Goal: Contribute content: Add original content to the website for others to see

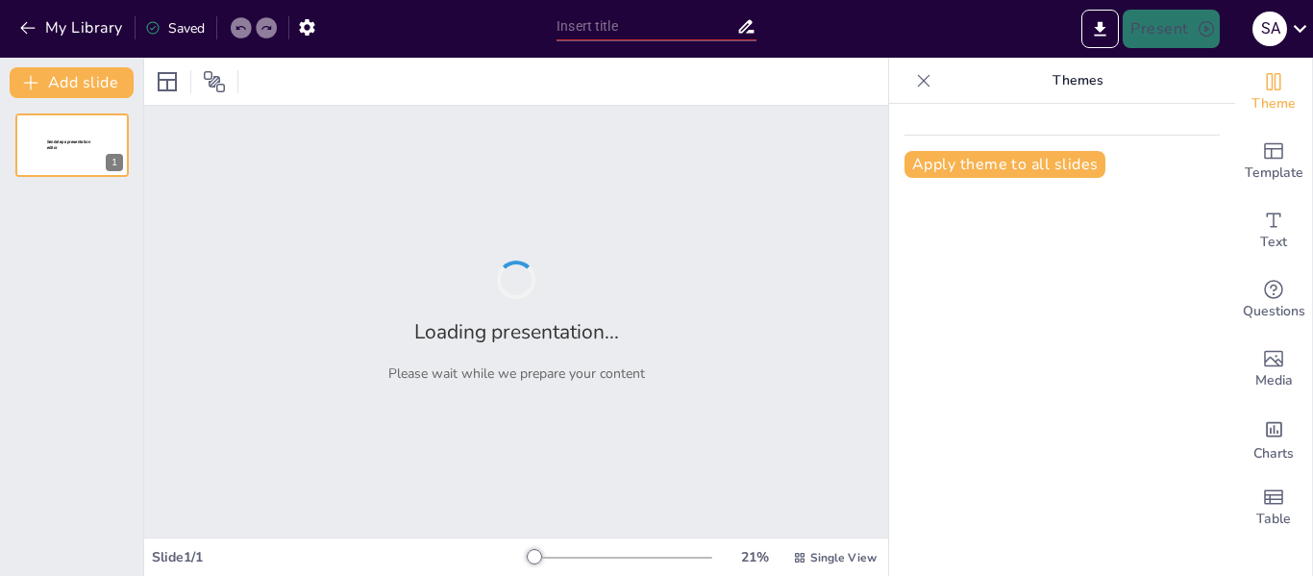
type input "Definición y Conceptos Fundamentales del Arte"
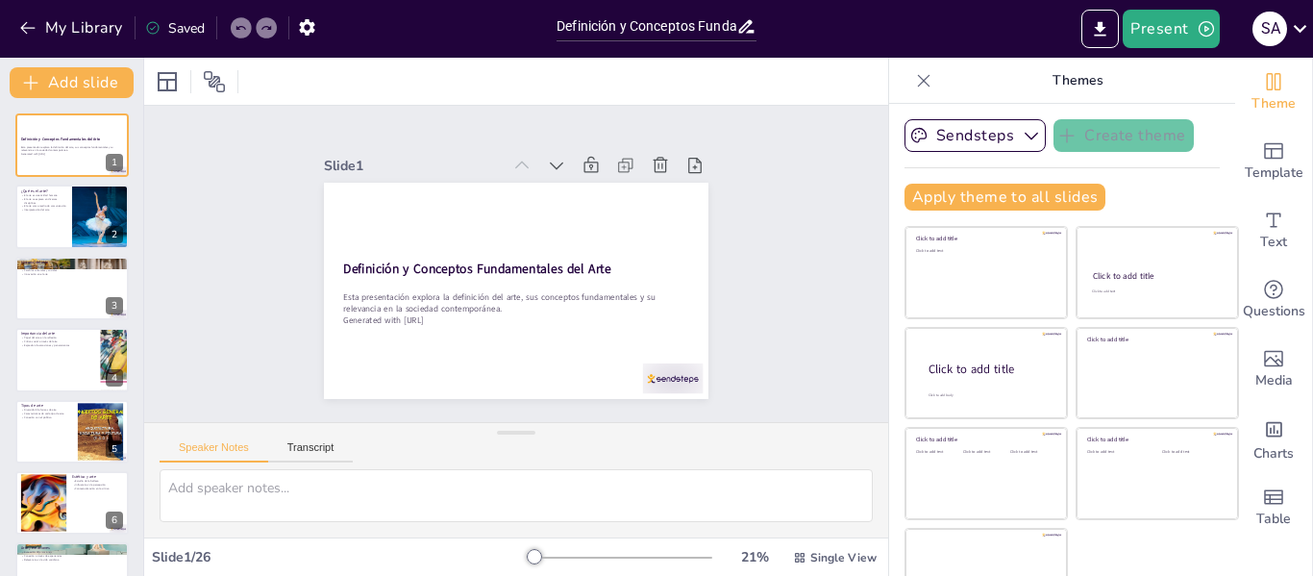
checkbox input "true"
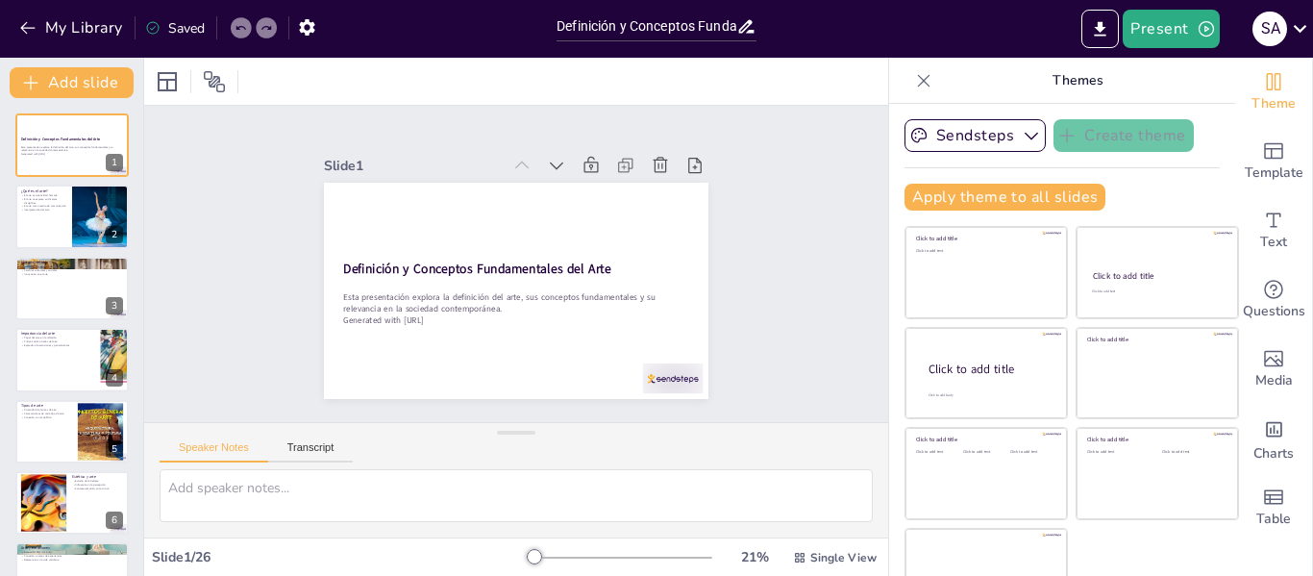
checkbox input "true"
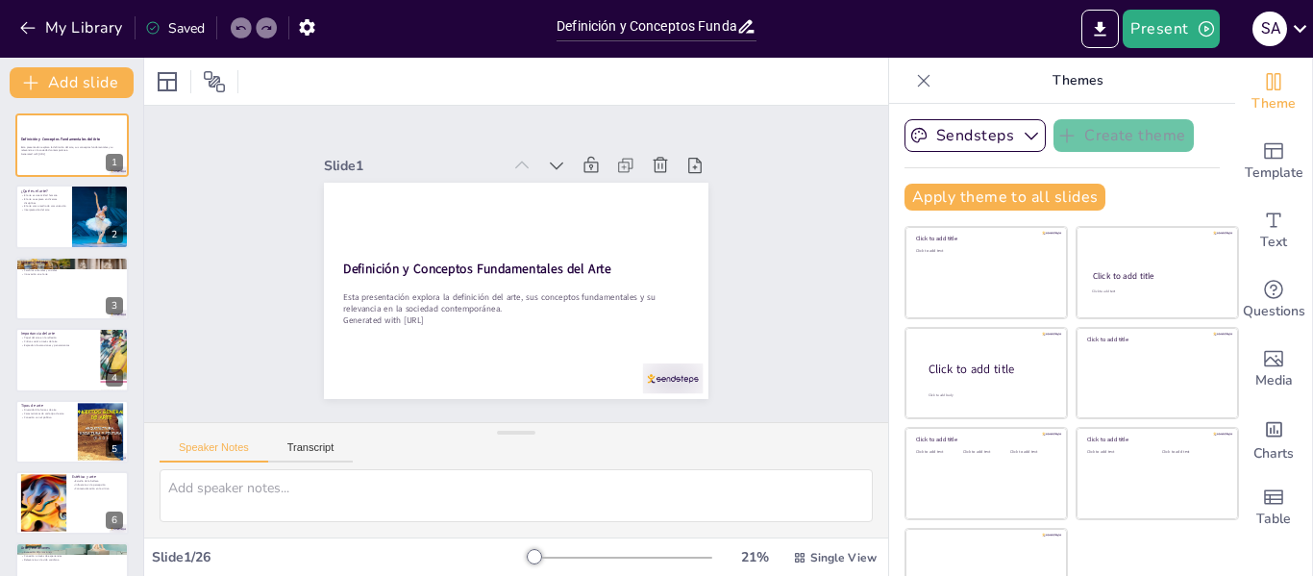
checkbox input "true"
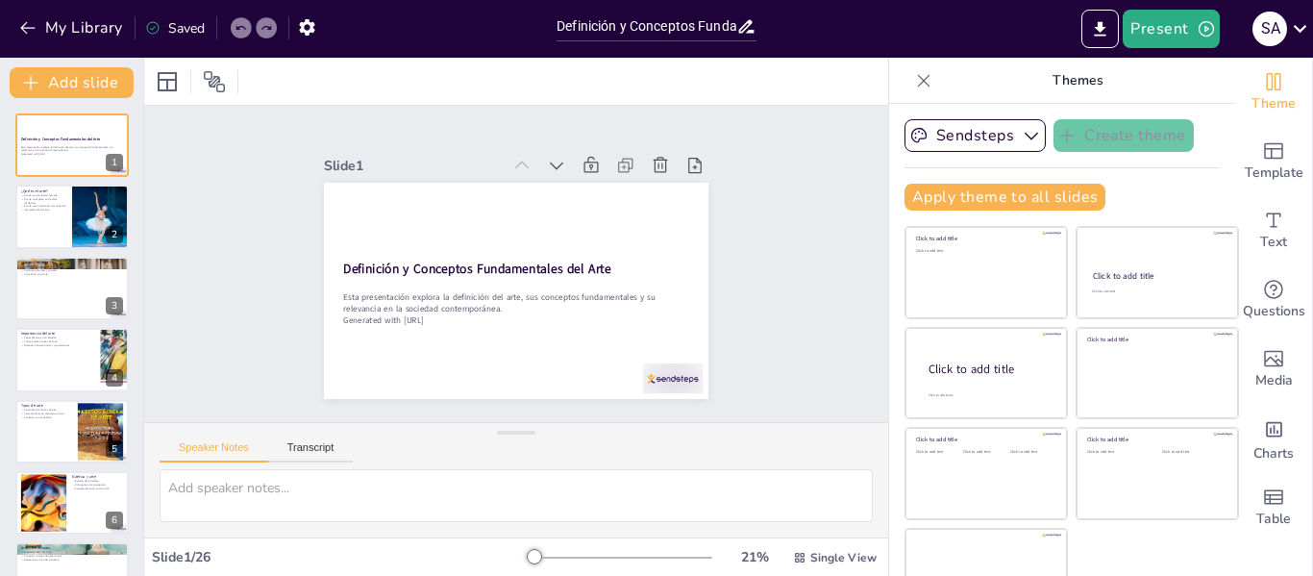
checkbox input "true"
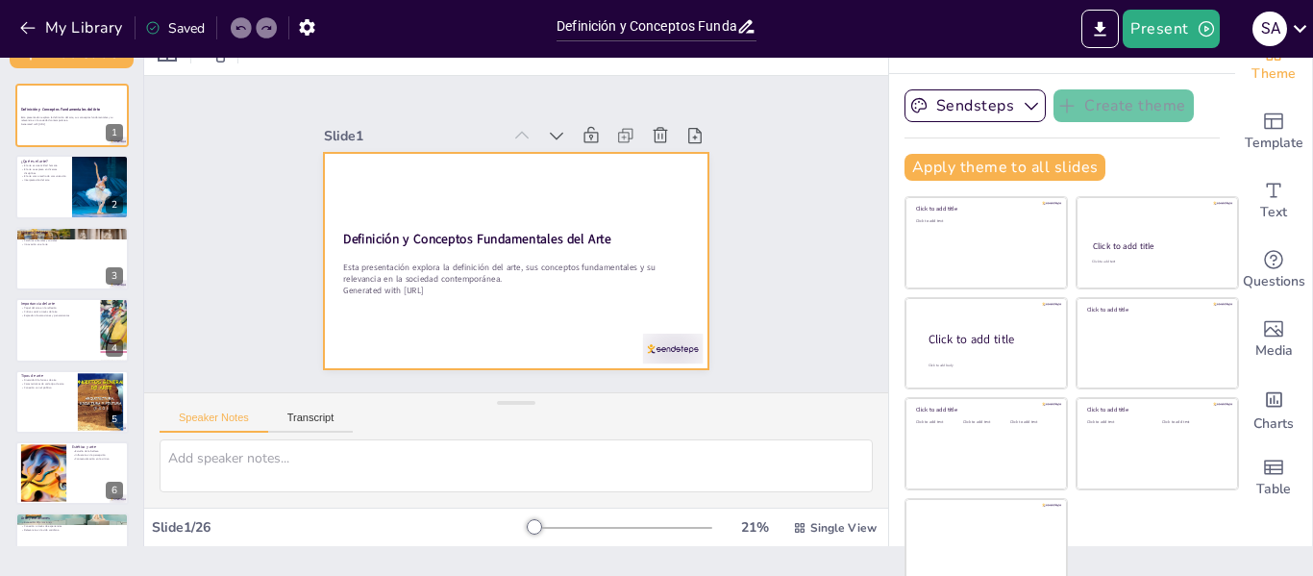
scroll to position [44, 0]
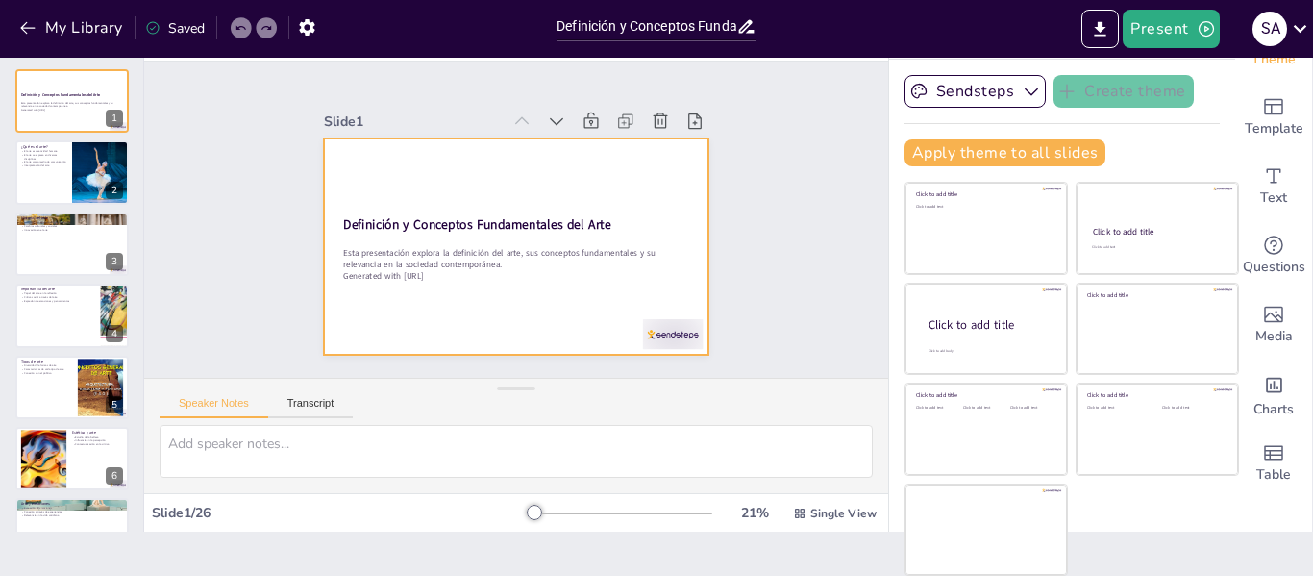
checkbox input "true"
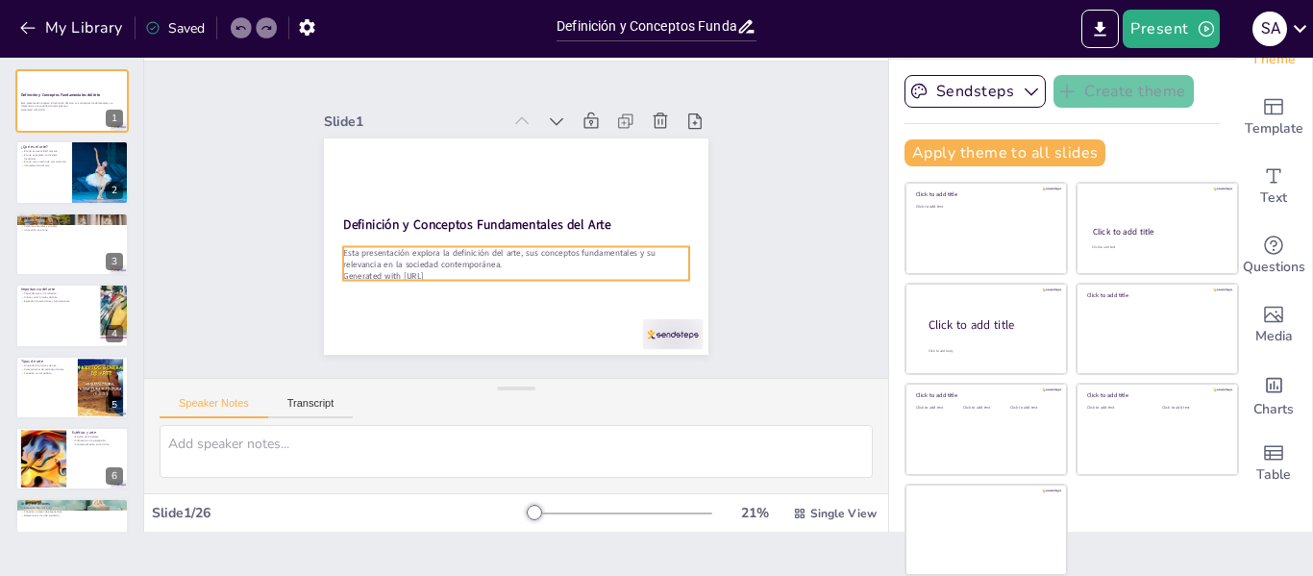
scroll to position [0, 0]
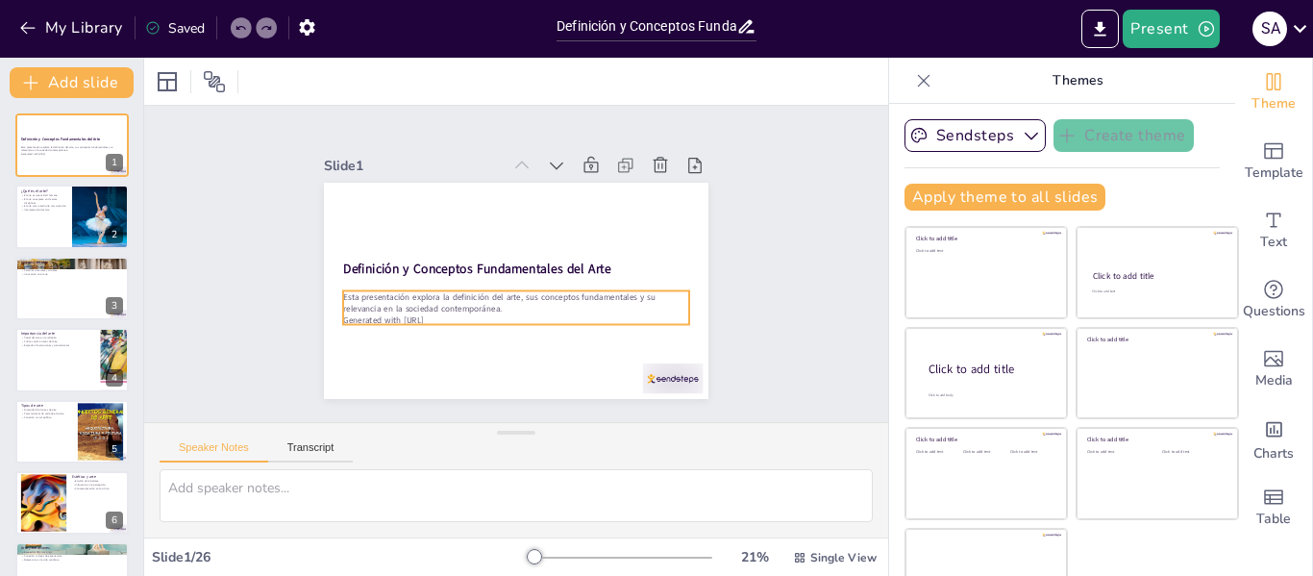
checkbox input "true"
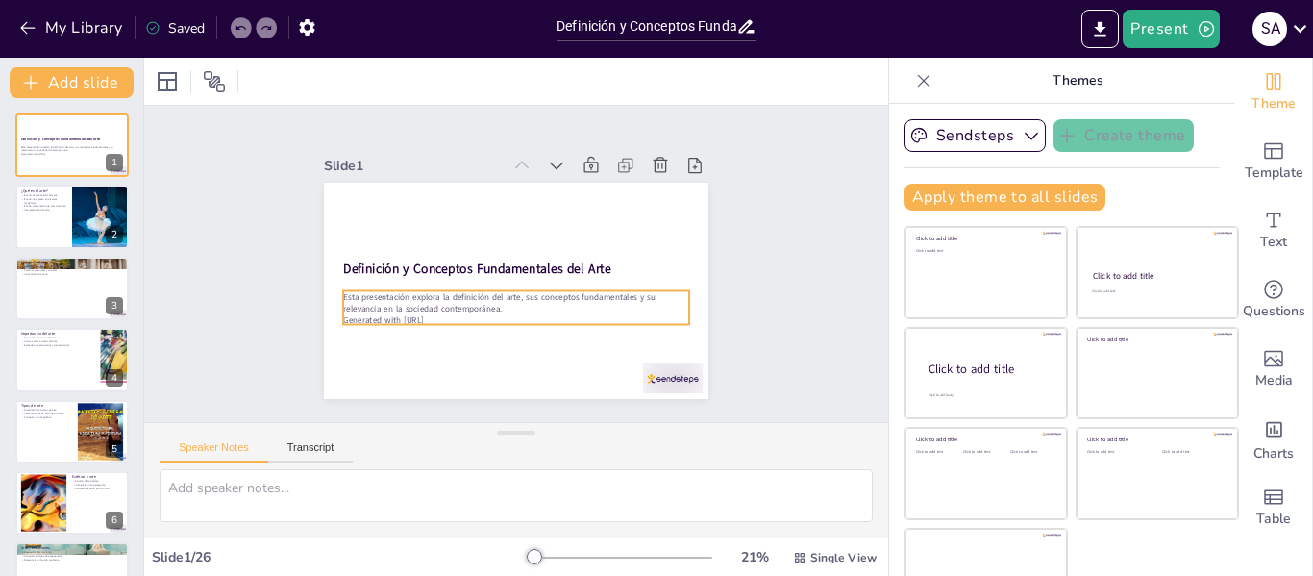
checkbox input "true"
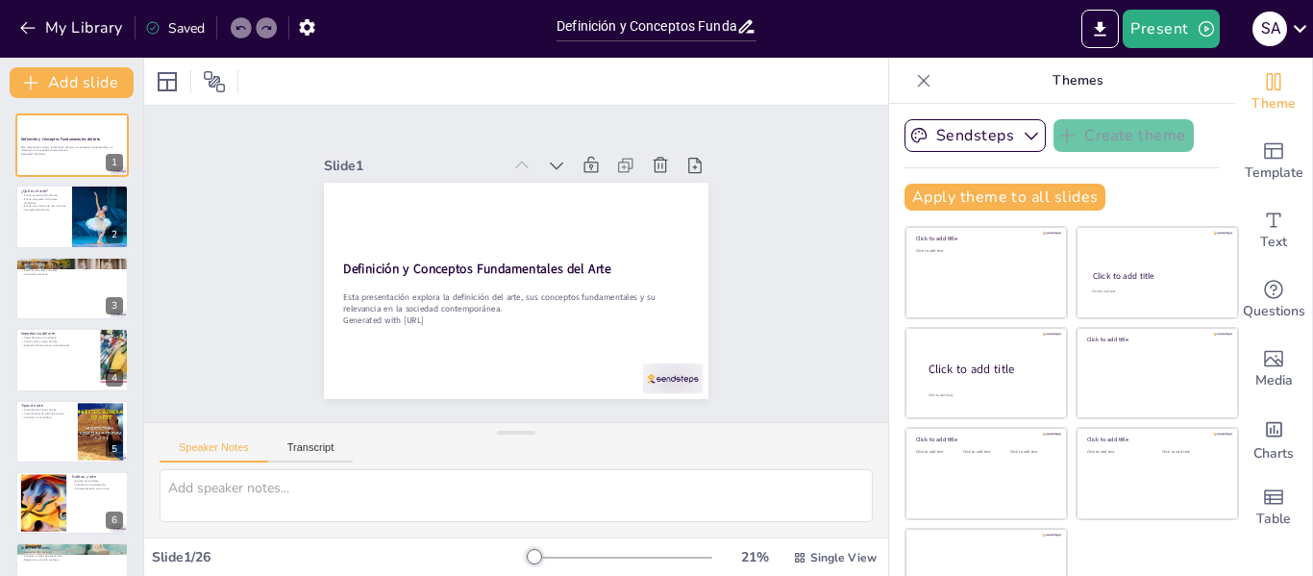
checkbox input "true"
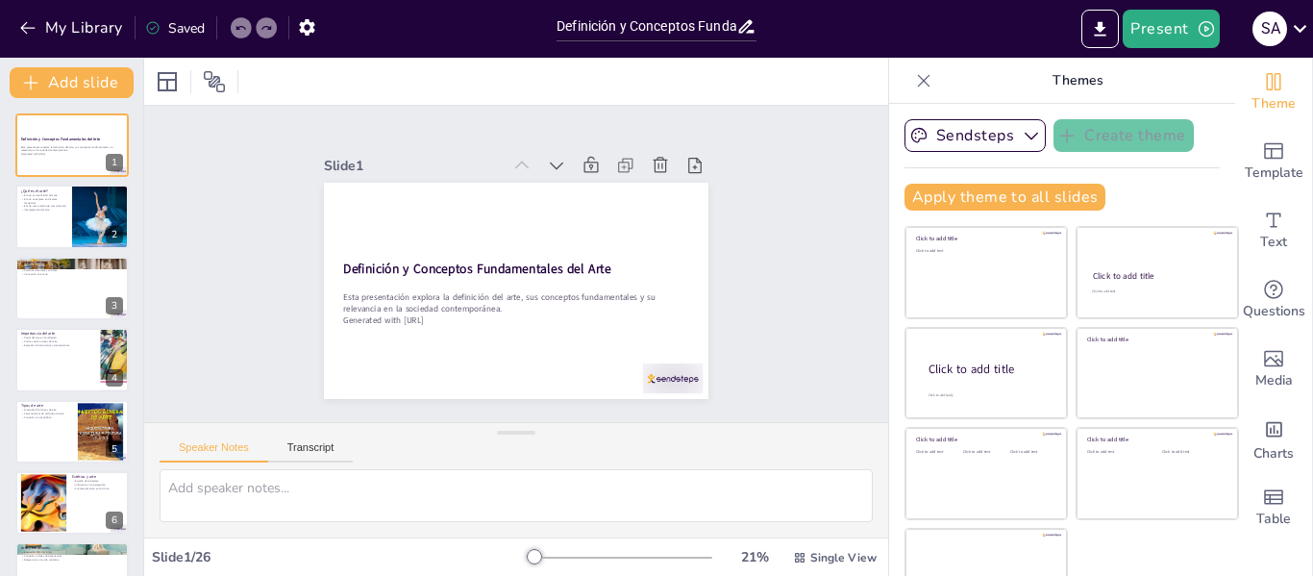
checkbox input "true"
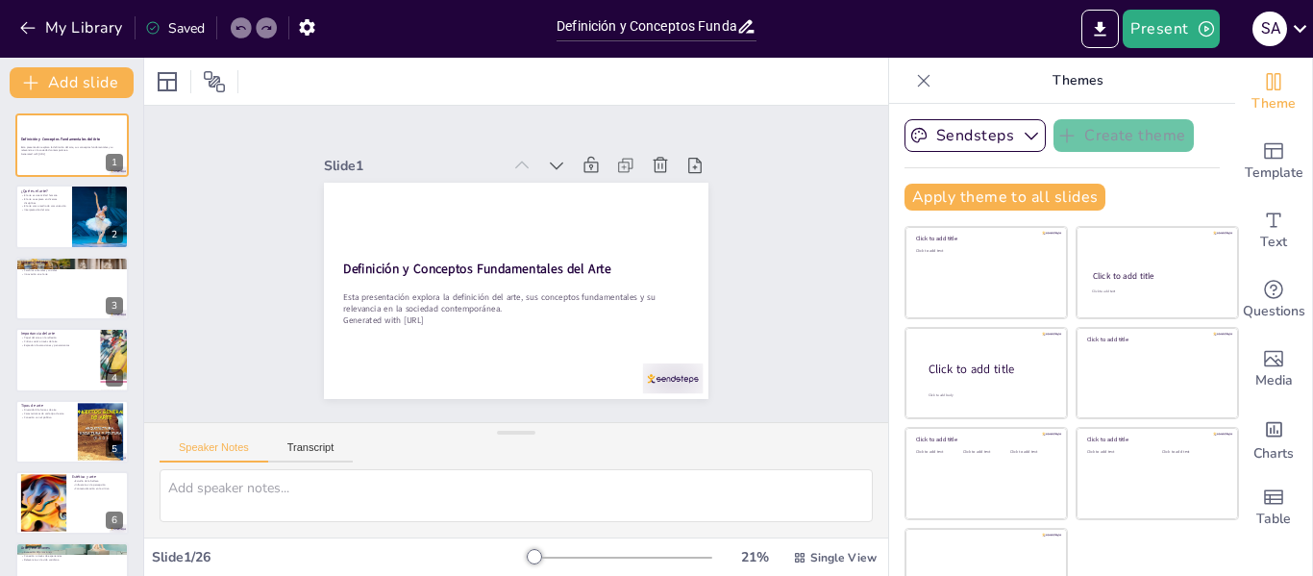
checkbox input "true"
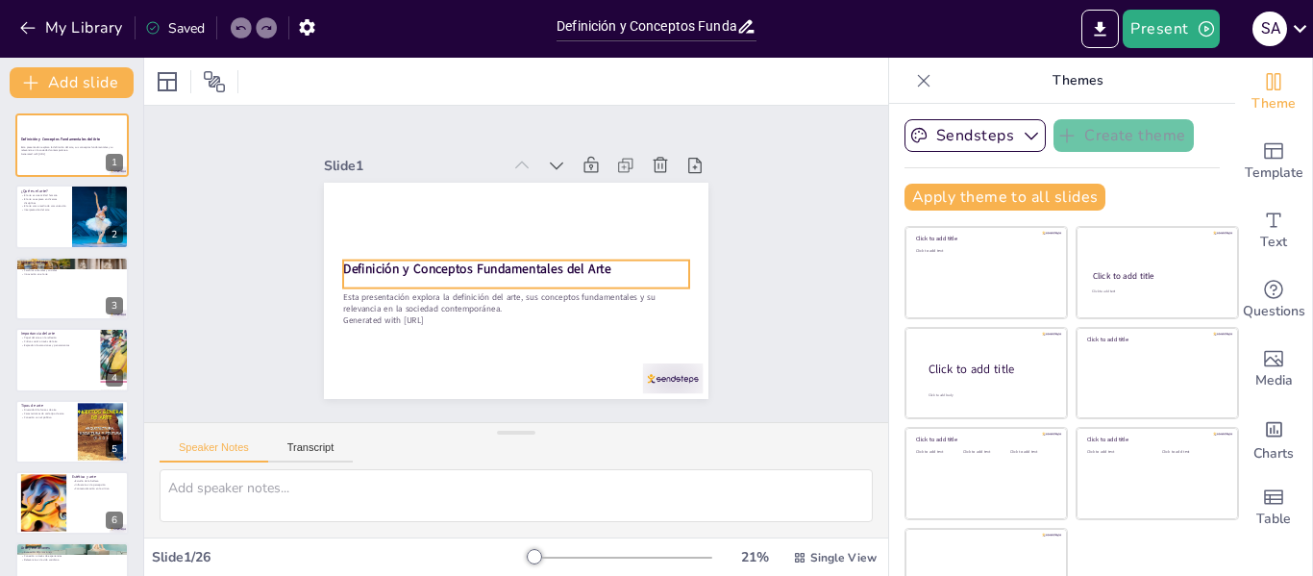
checkbox input "true"
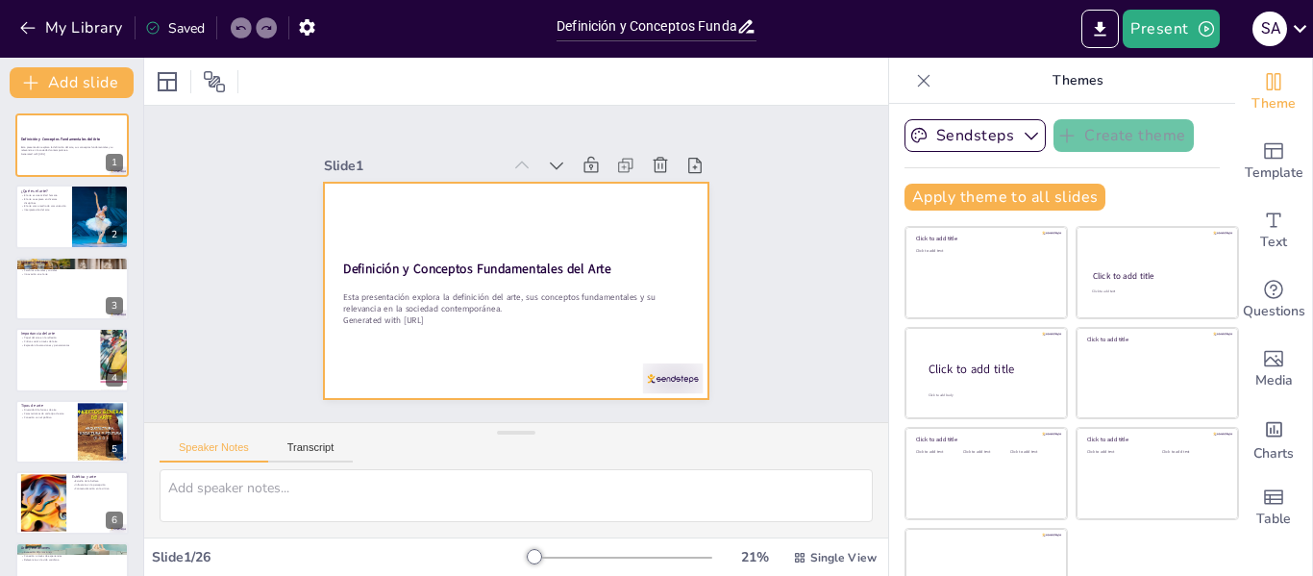
checkbox input "true"
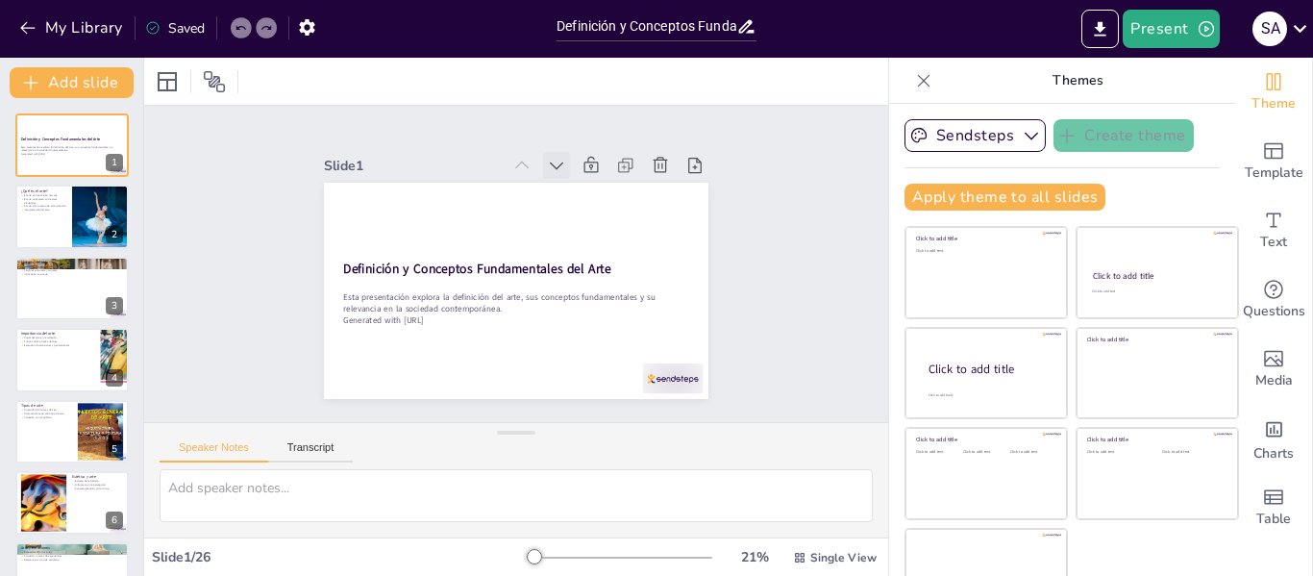
click at [447, 183] on icon at bounding box center [435, 195] width 24 height 24
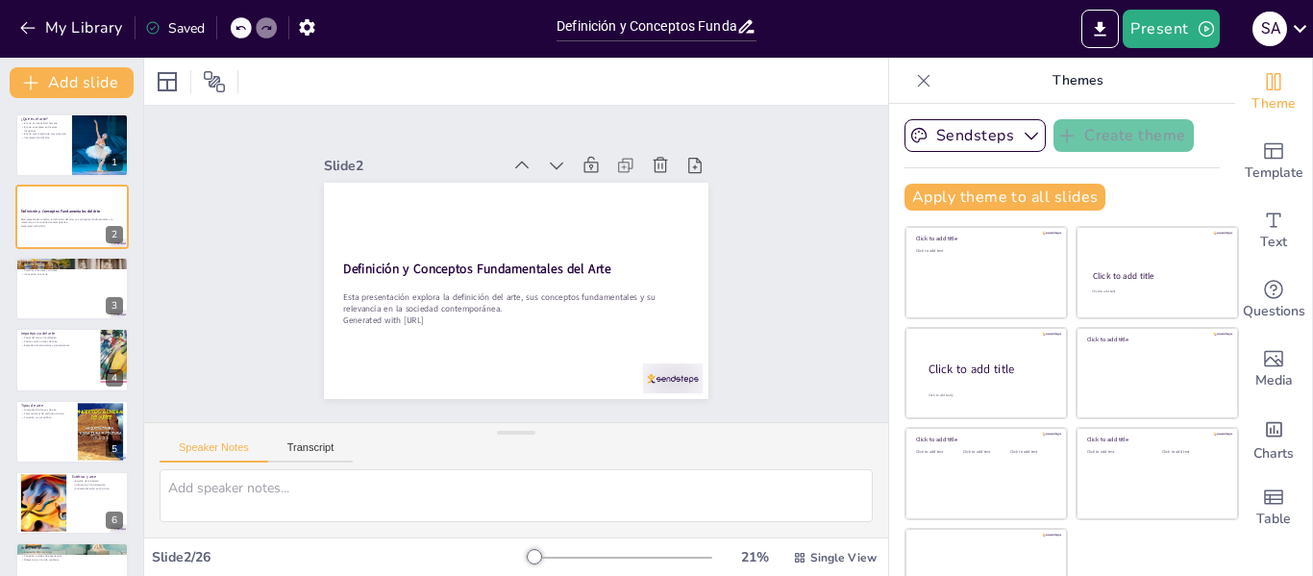
checkbox input "true"
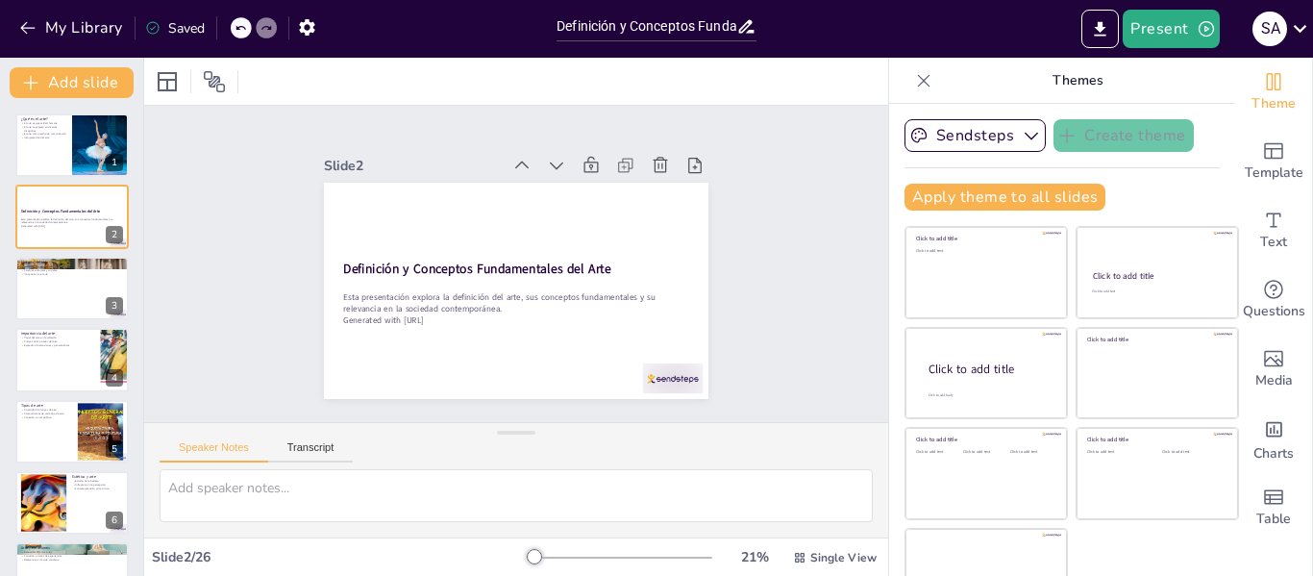
click at [433, 296] on icon at bounding box center [420, 309] width 27 height 27
checkbox input "true"
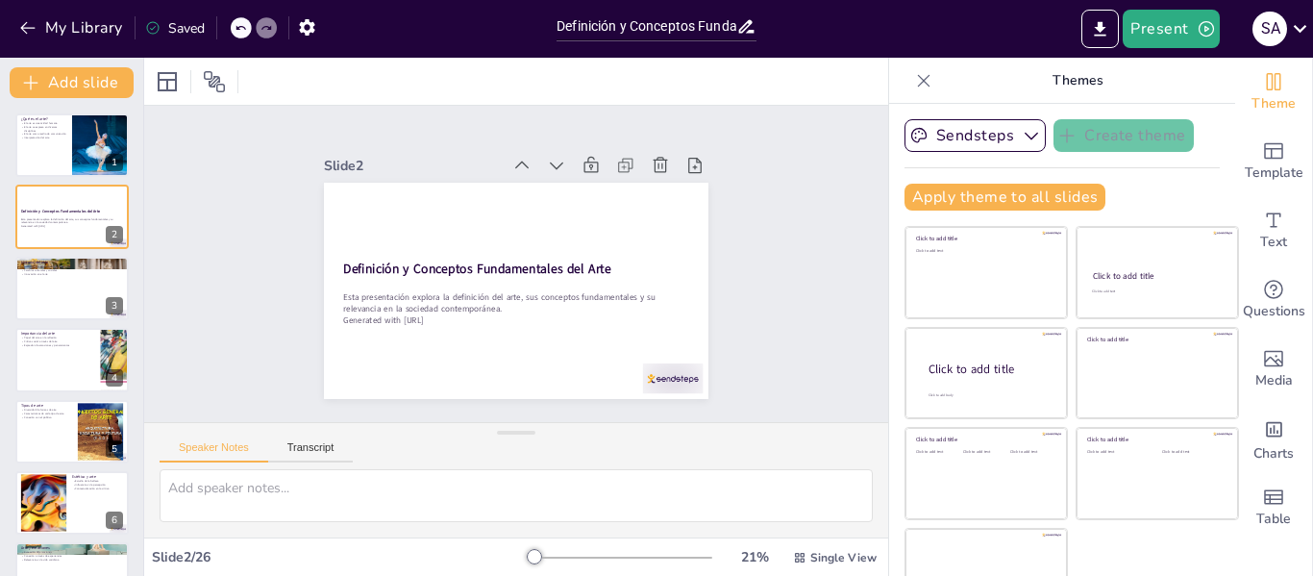
checkbox input "true"
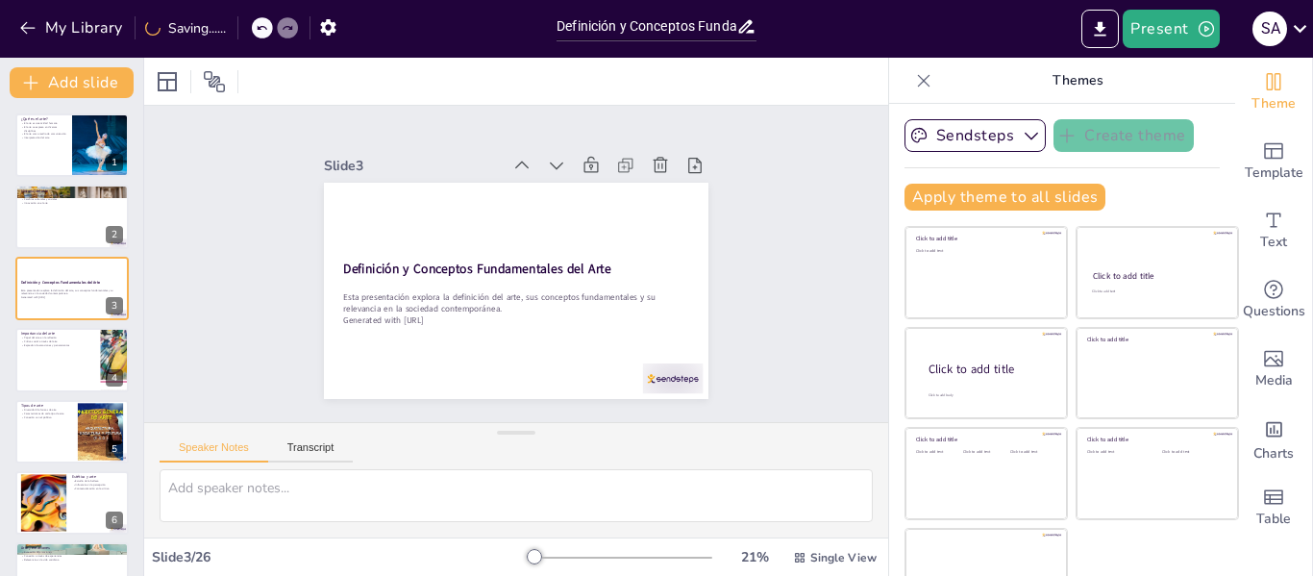
click at [440, 192] on icon at bounding box center [428, 203] width 23 height 23
checkbox input "true"
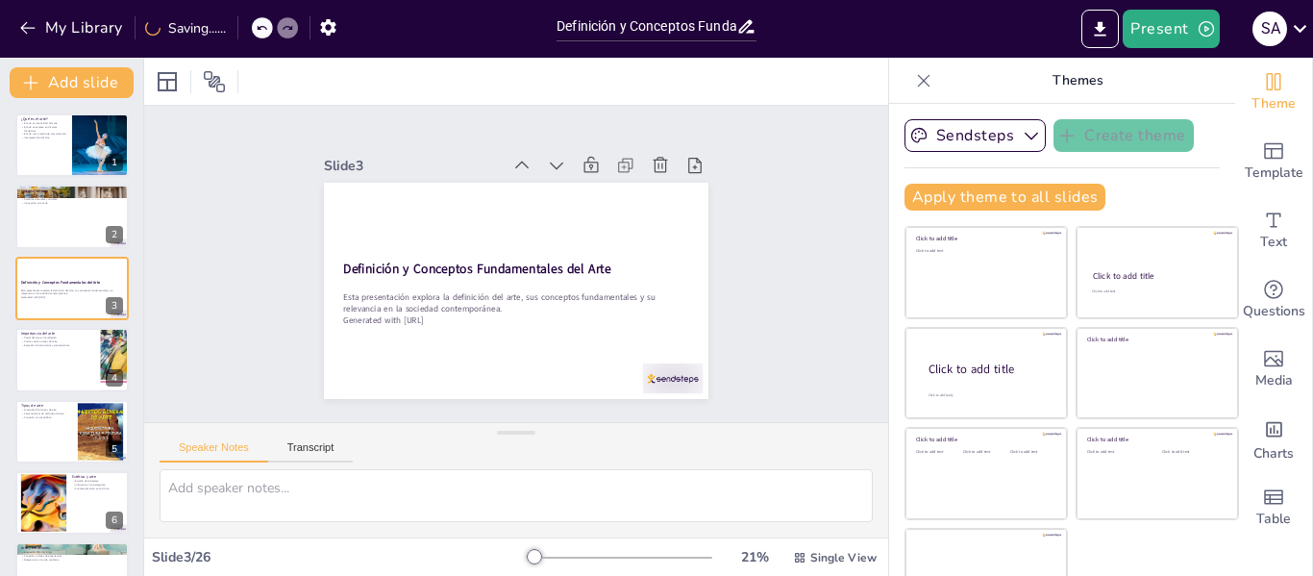
checkbox input "true"
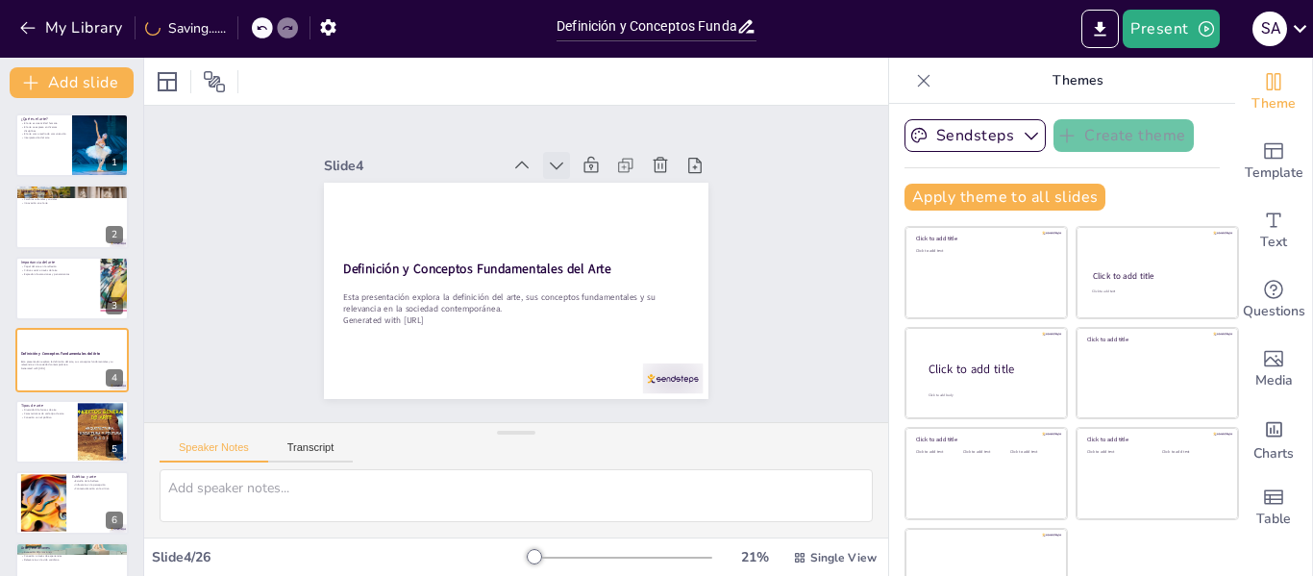
click at [547, 163] on icon at bounding box center [556, 165] width 19 height 19
checkbox input "true"
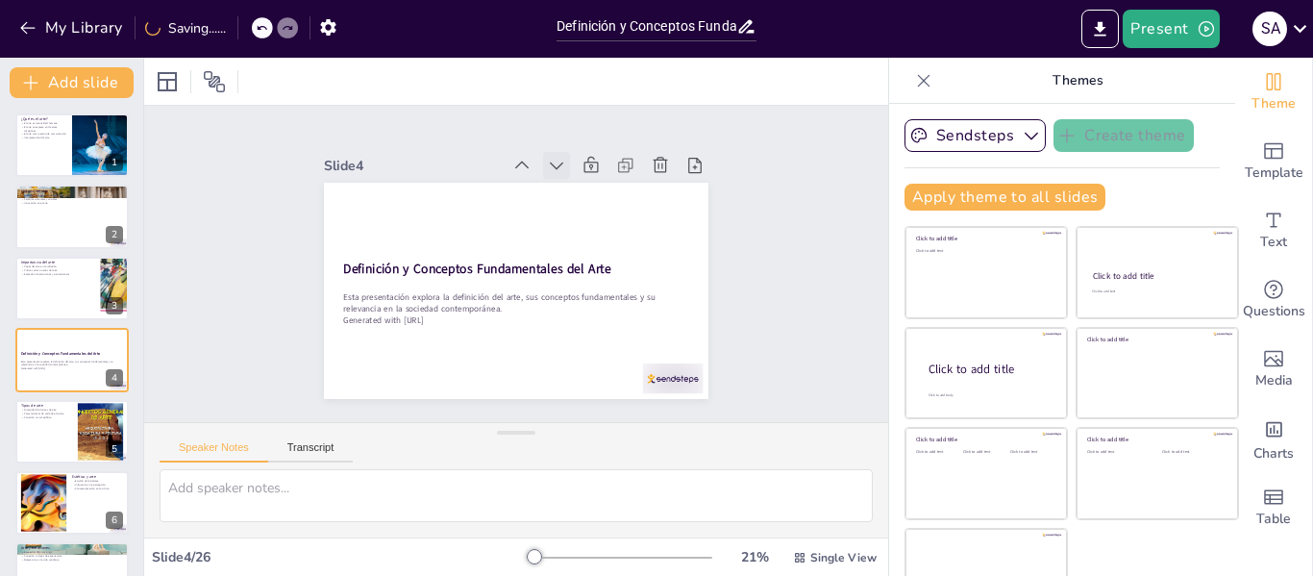
checkbox input "true"
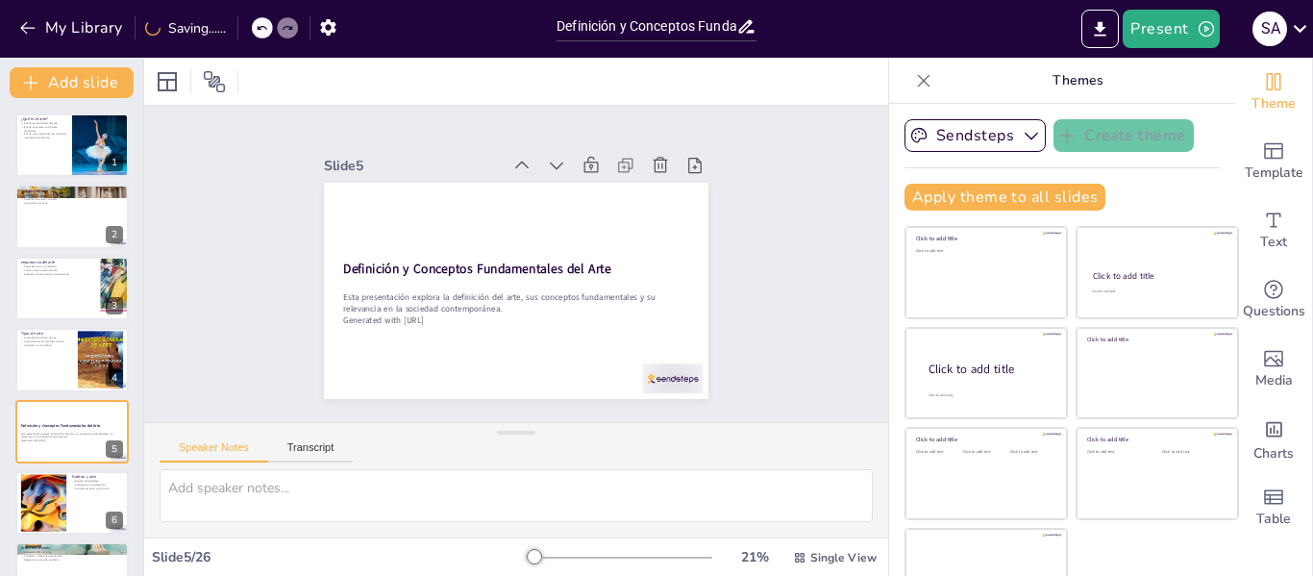
checkbox input "true"
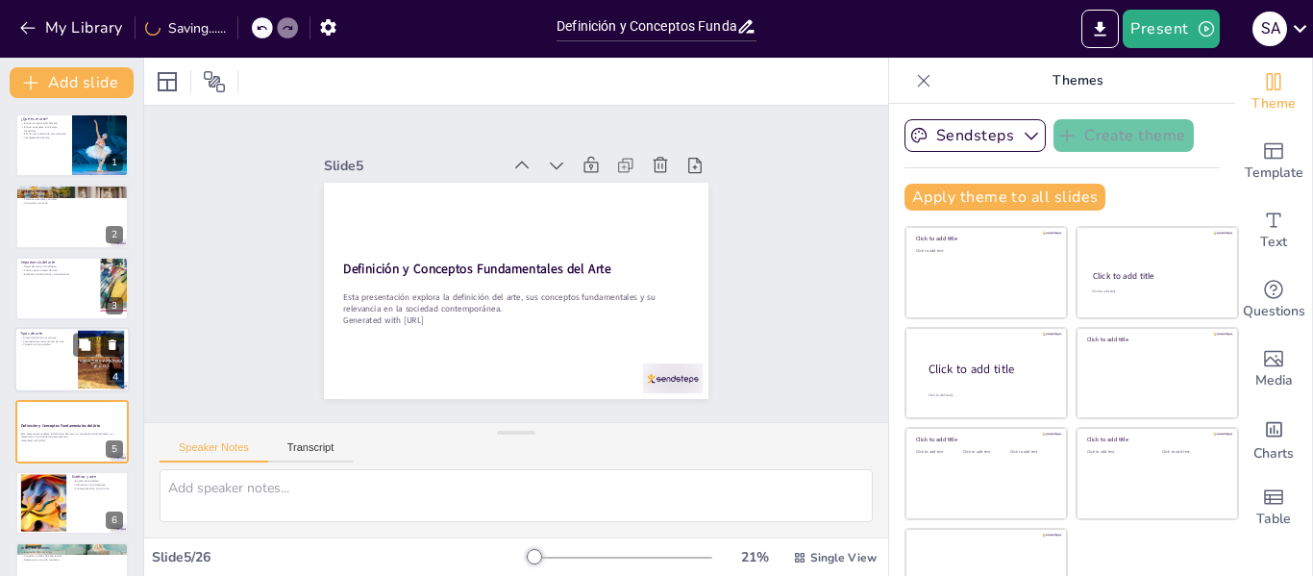
checkbox input "true"
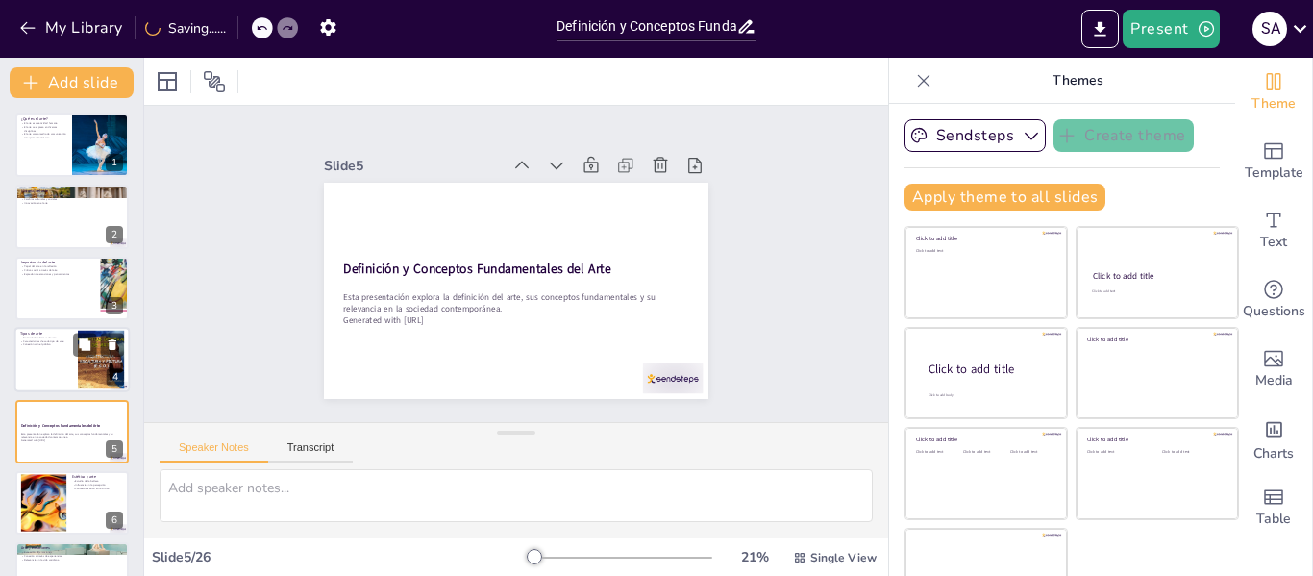
checkbox input "true"
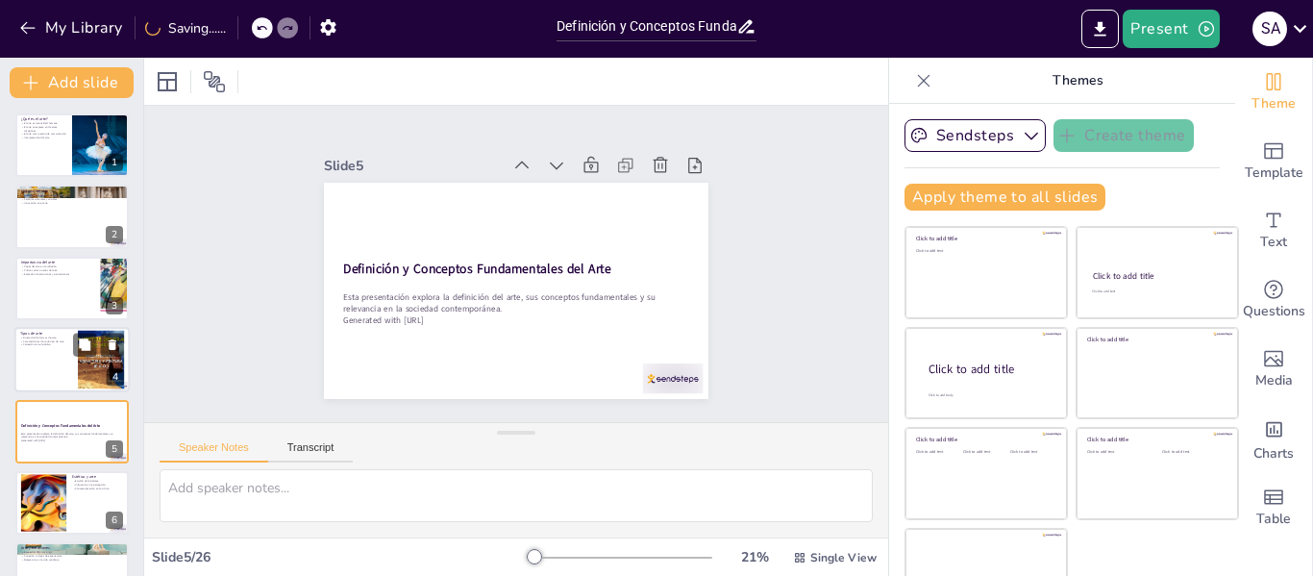
click at [109, 364] on div at bounding box center [101, 360] width 78 height 59
checkbox input "true"
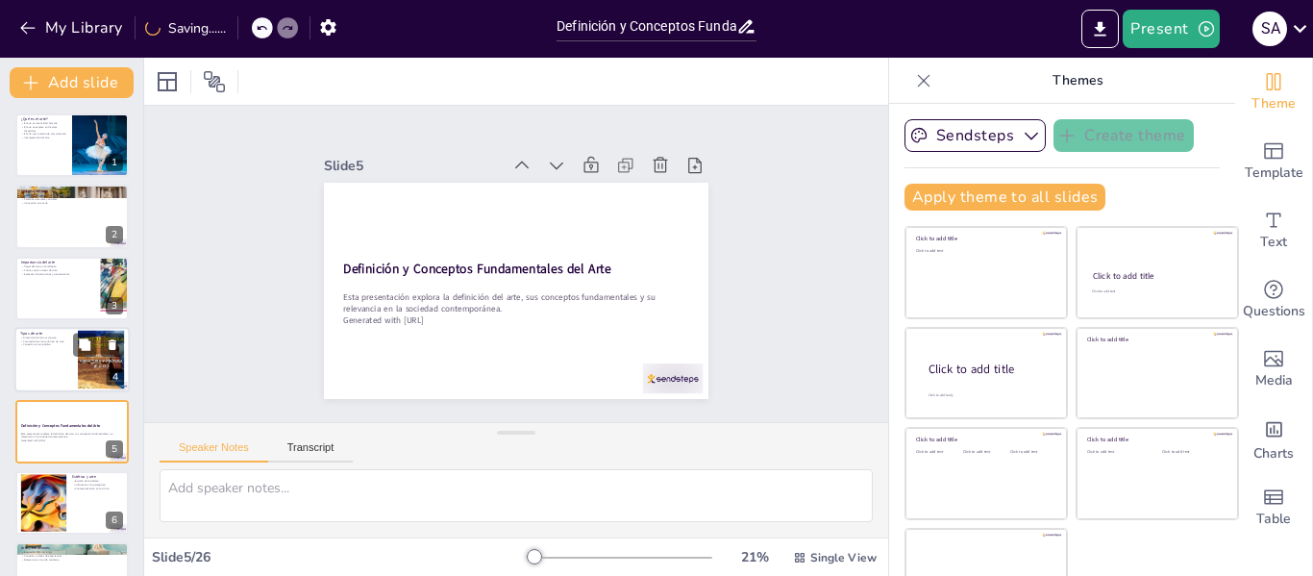
checkbox input "true"
type textarea "La diversidad en las formas de arte permite a los artistas explorar y experimen…"
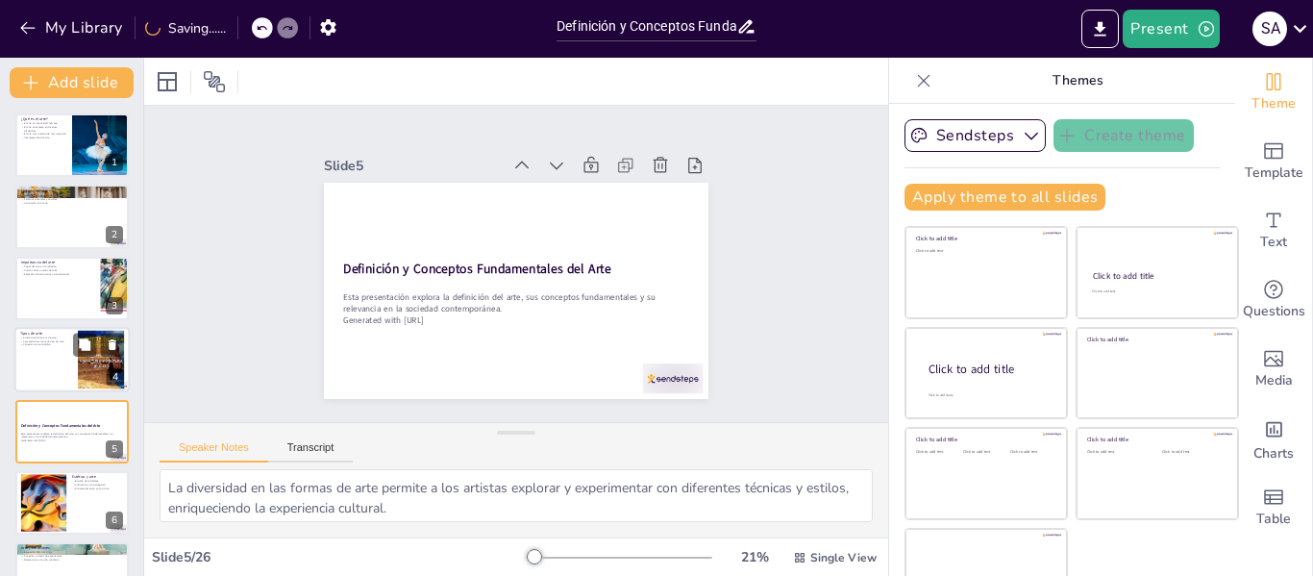
scroll to position [23, 0]
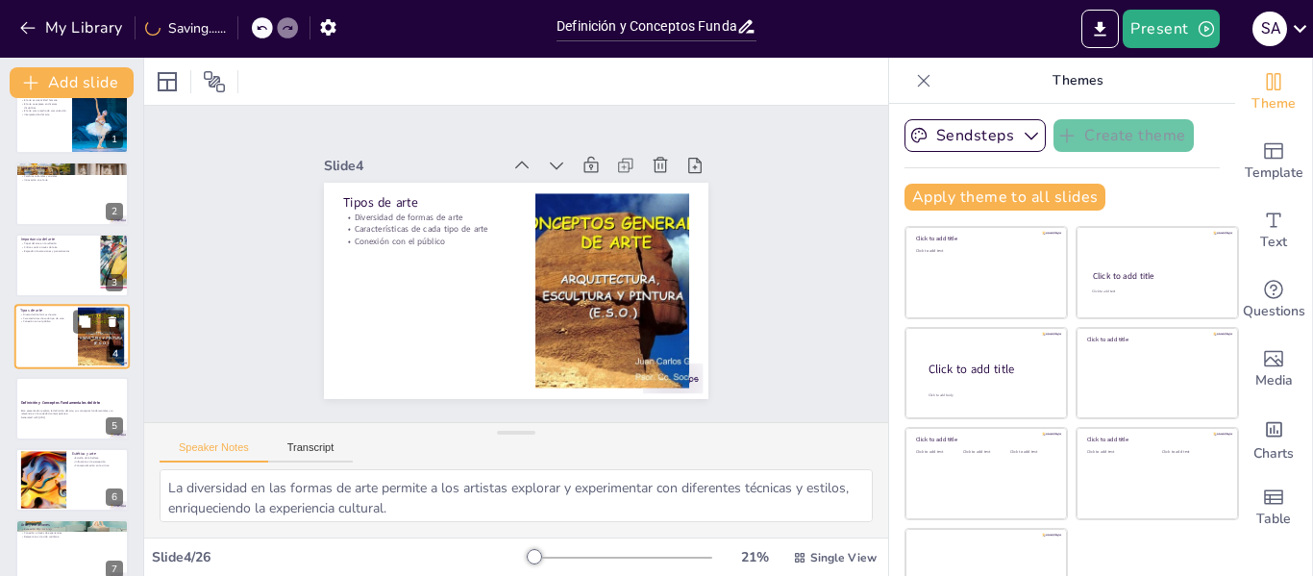
checkbox input "true"
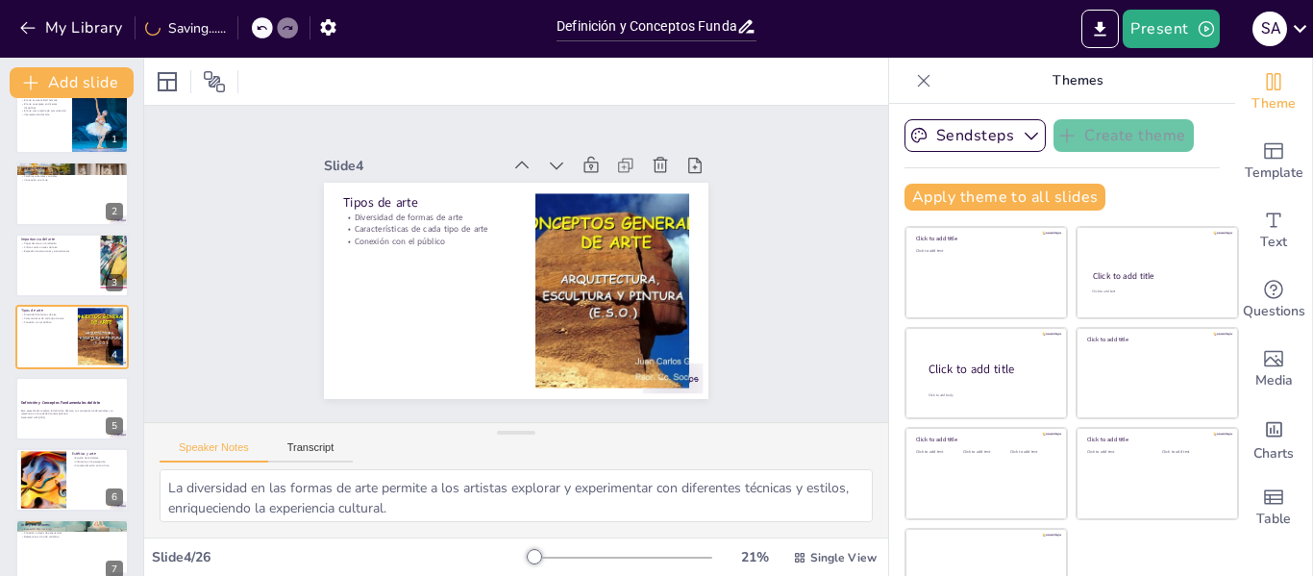
checkbox input "true"
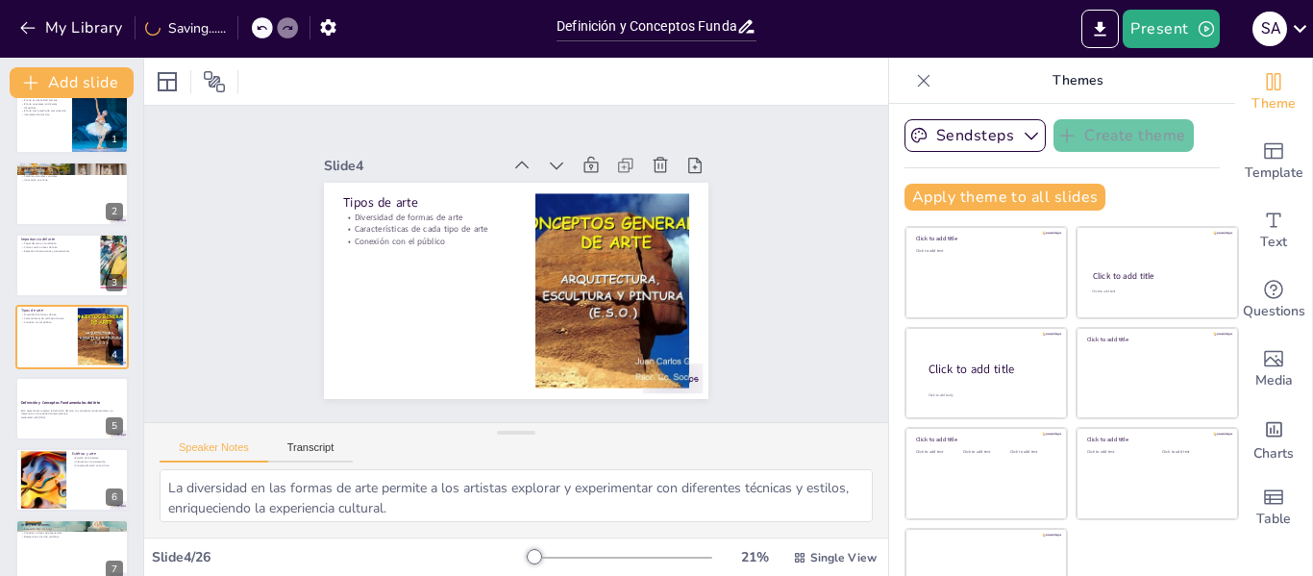
checkbox input "true"
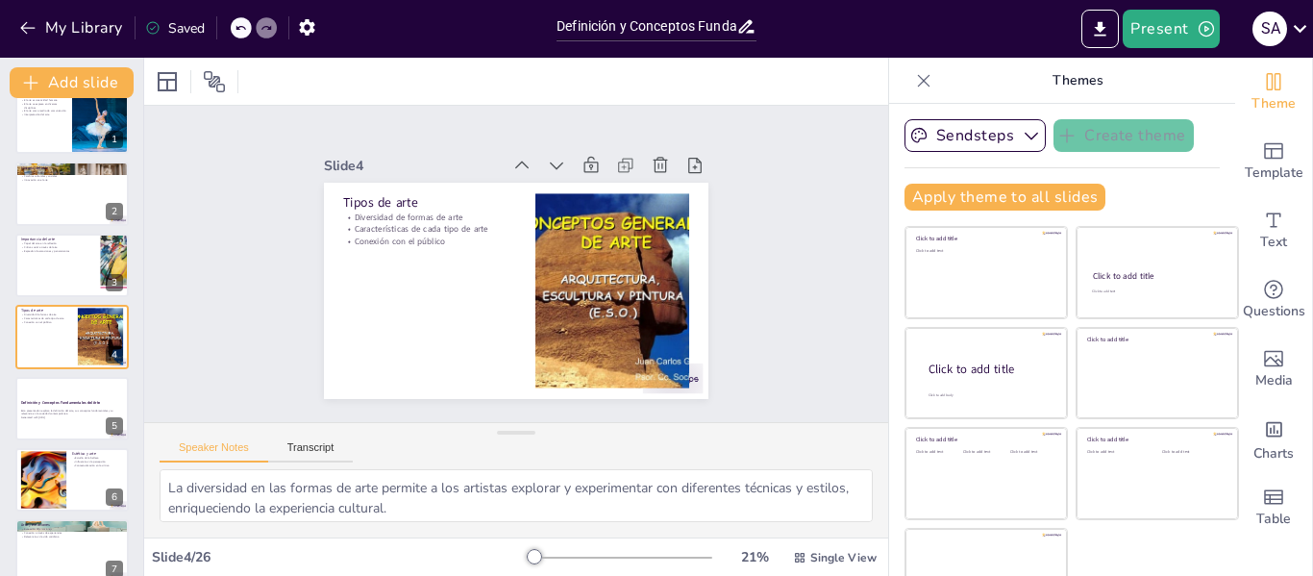
checkbox input "true"
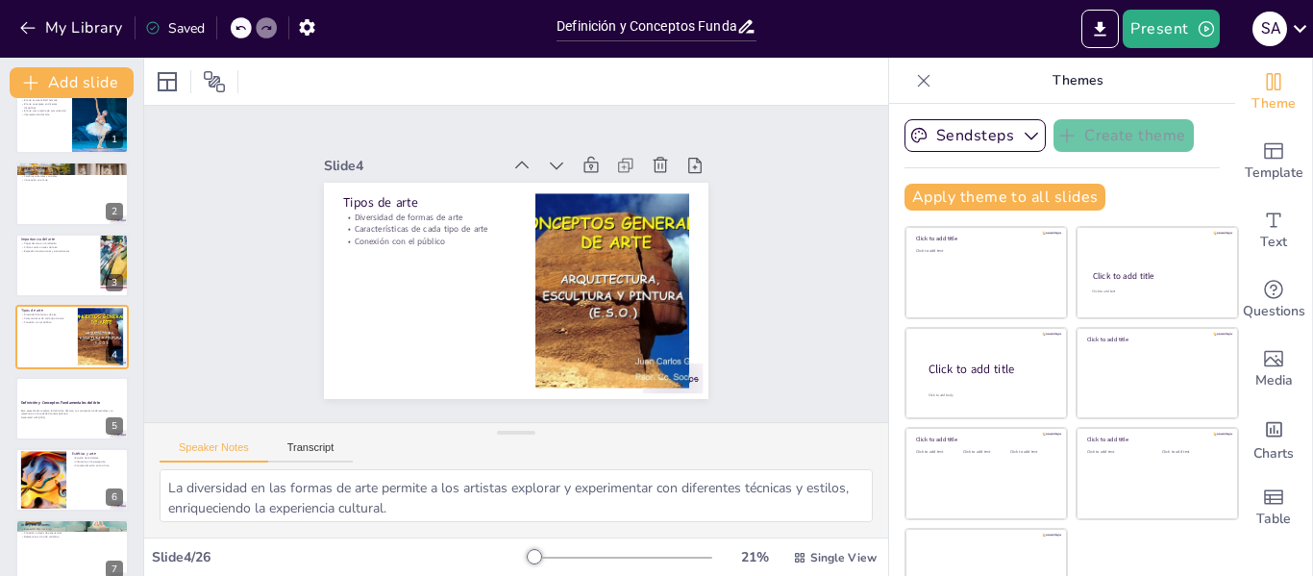
checkbox input "true"
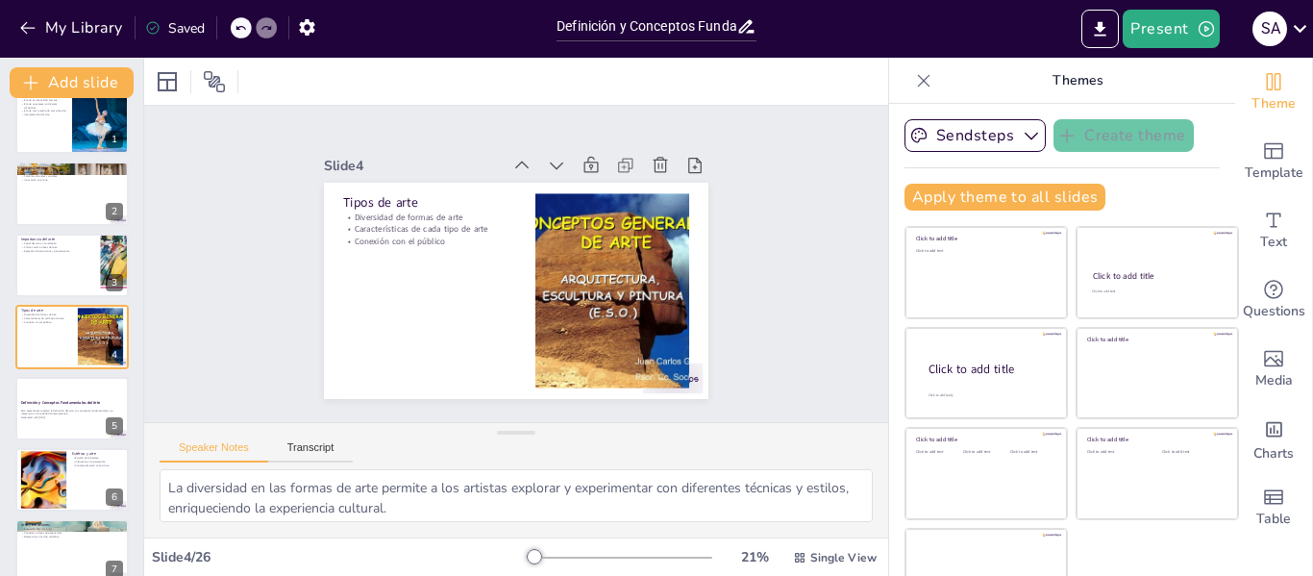
checkbox input "true"
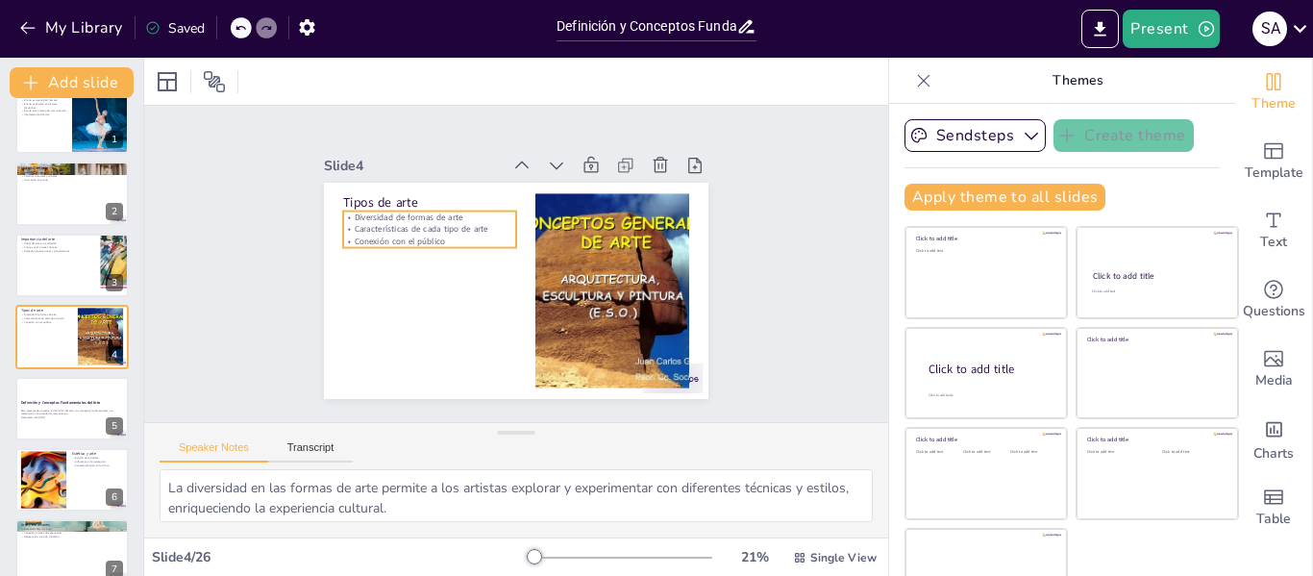
checkbox input "true"
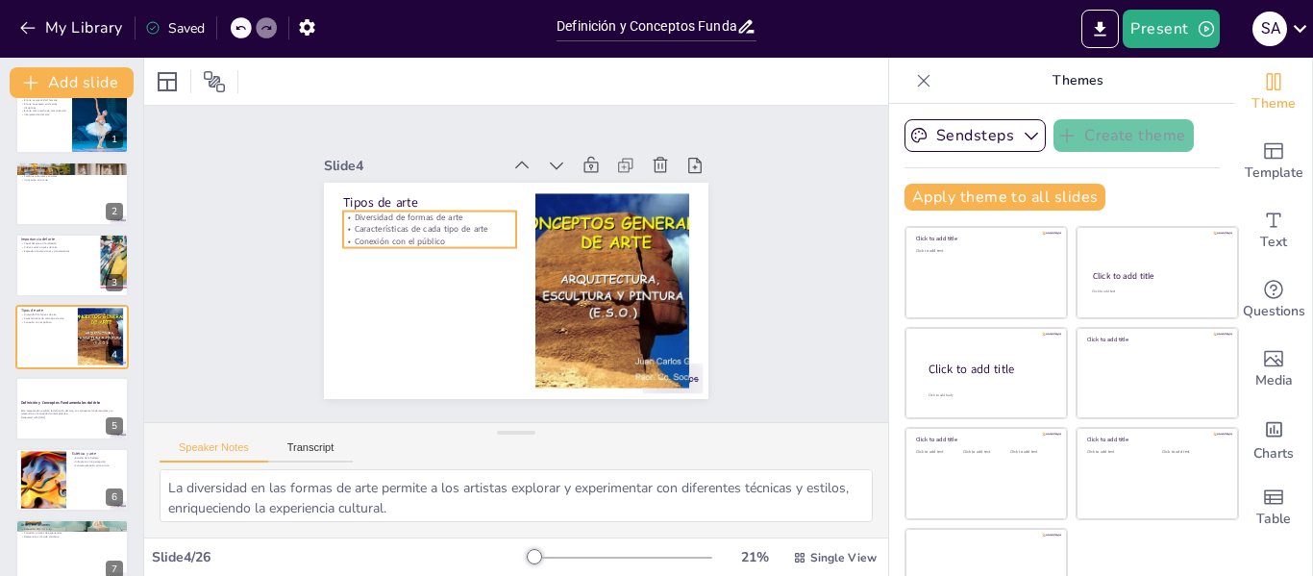
checkbox input "true"
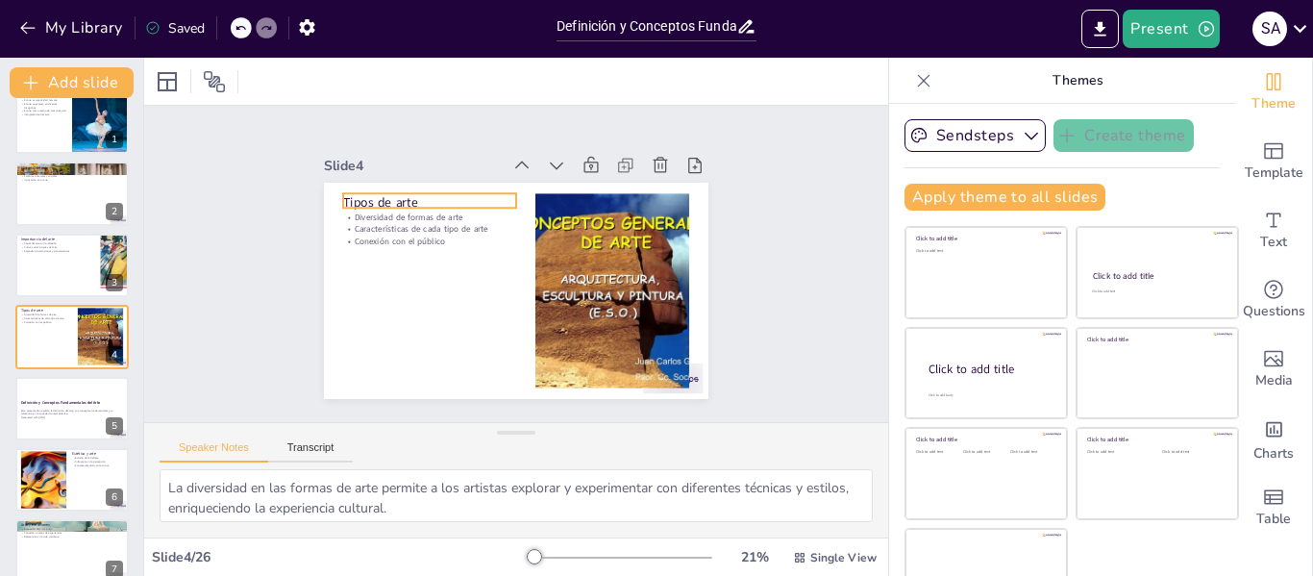
checkbox input "true"
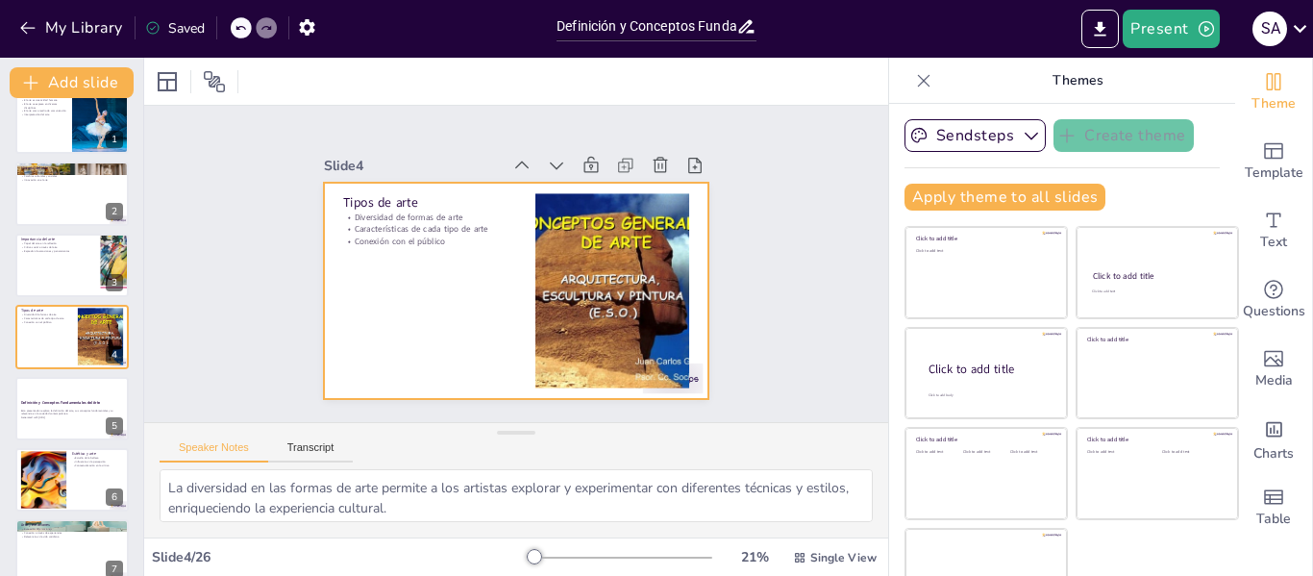
checkbox input "true"
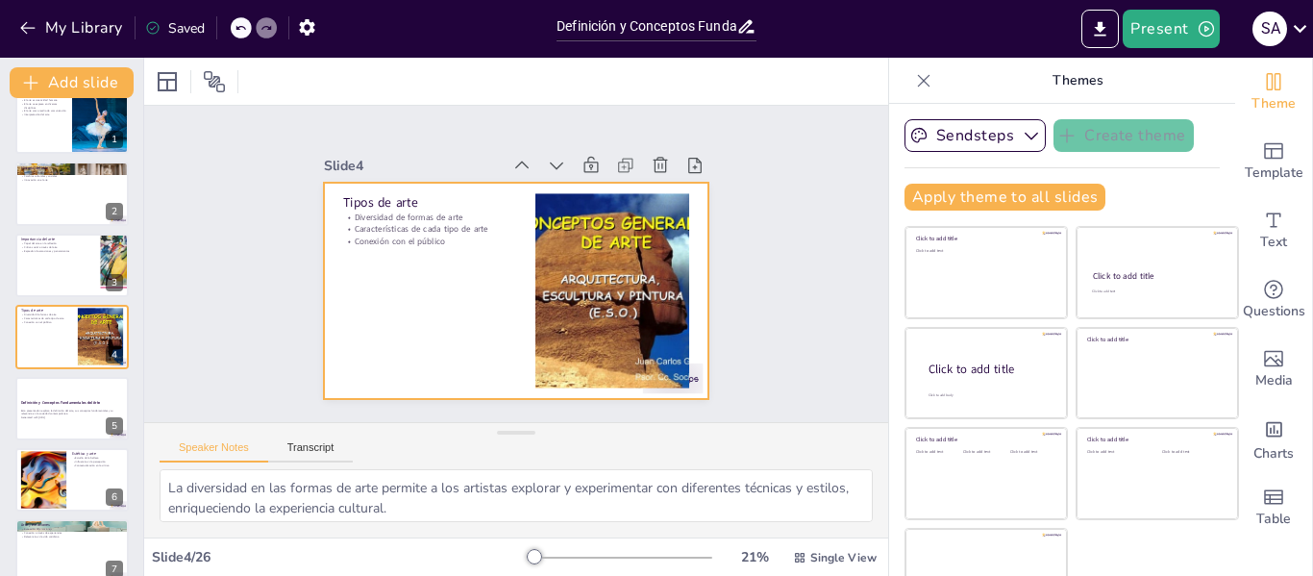
checkbox input "true"
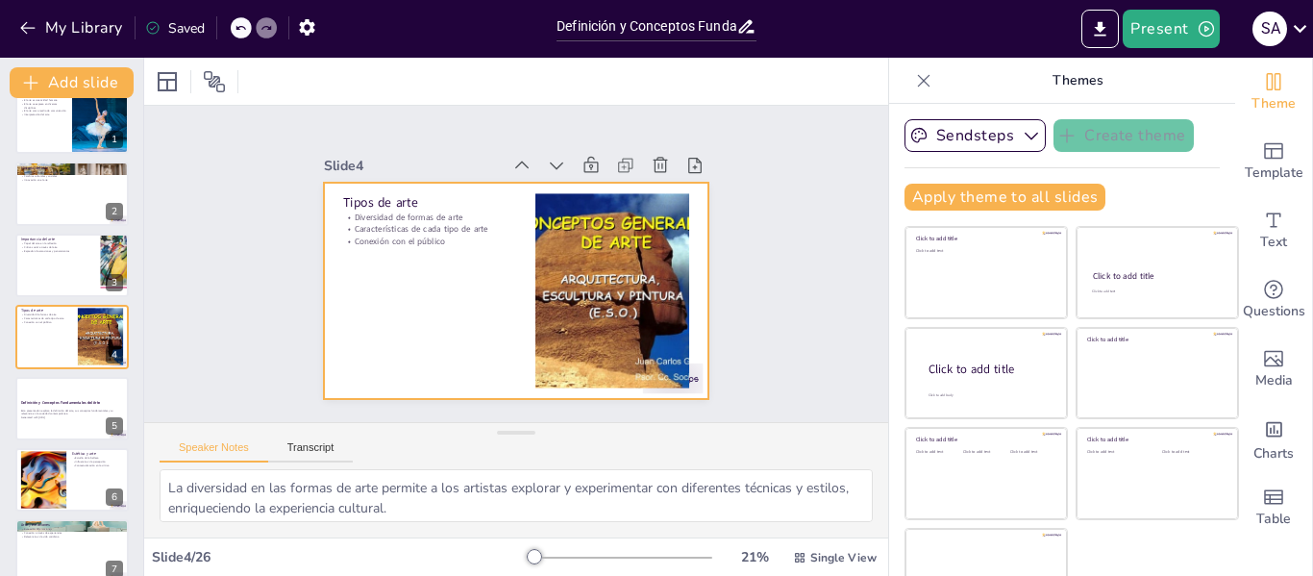
checkbox input "true"
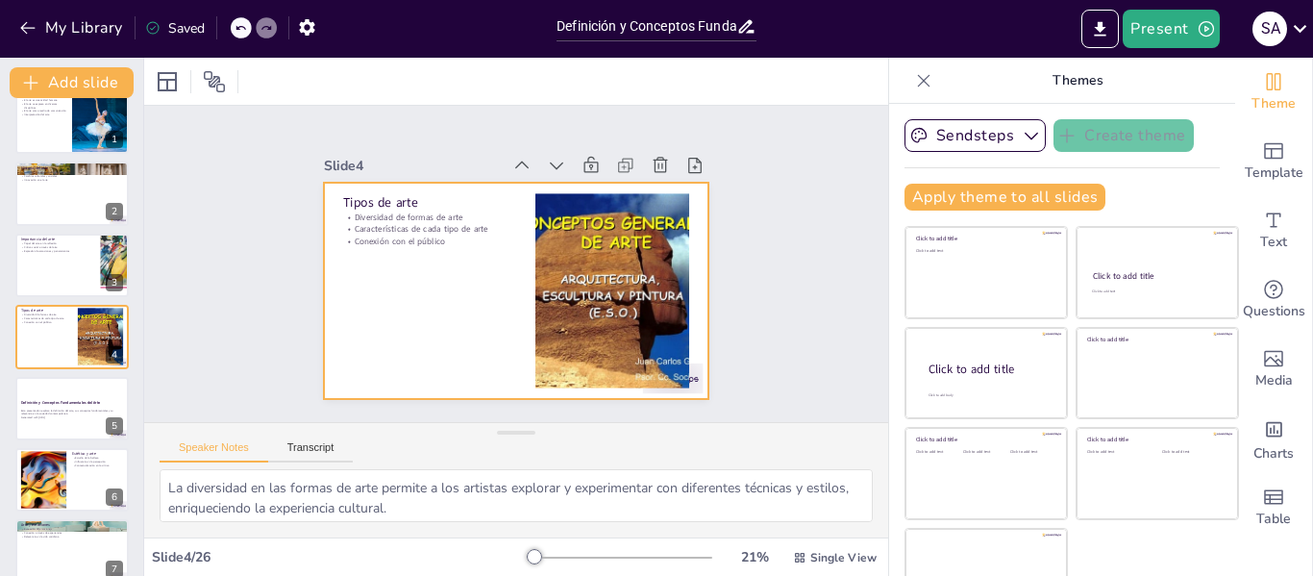
checkbox input "true"
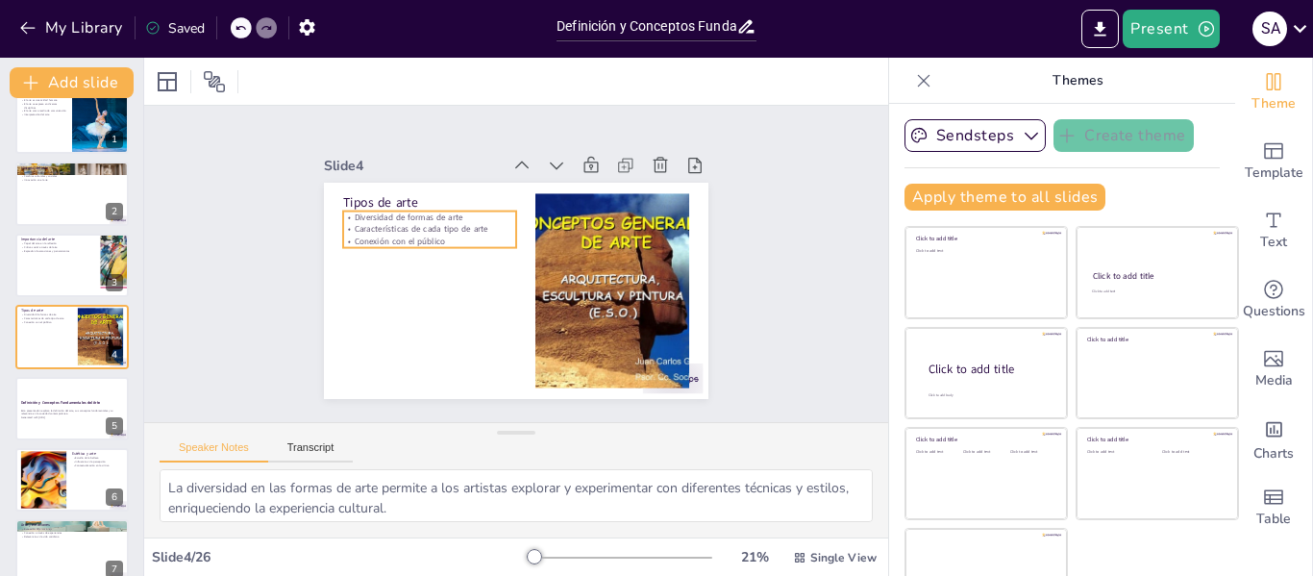
checkbox input "true"
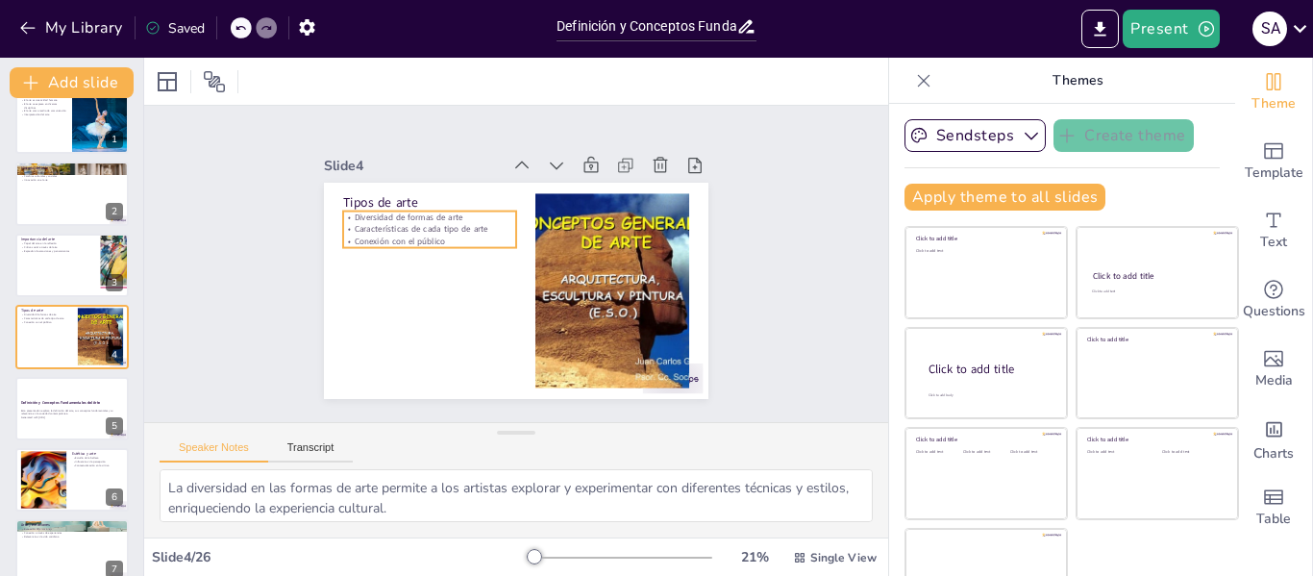
checkbox input "true"
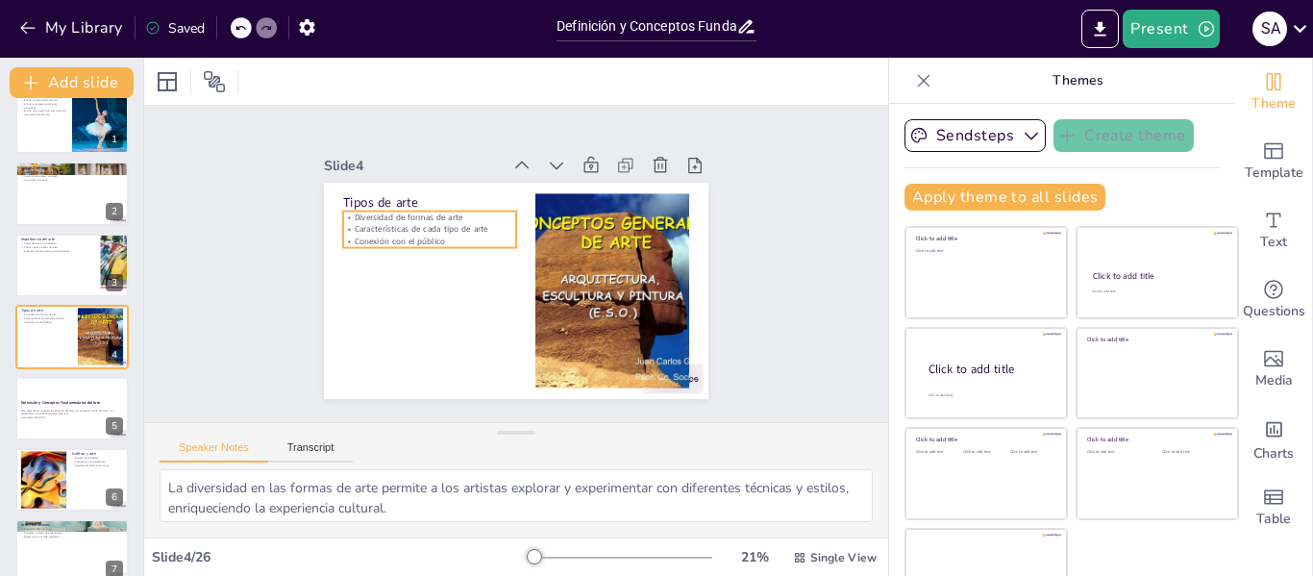
checkbox input "true"
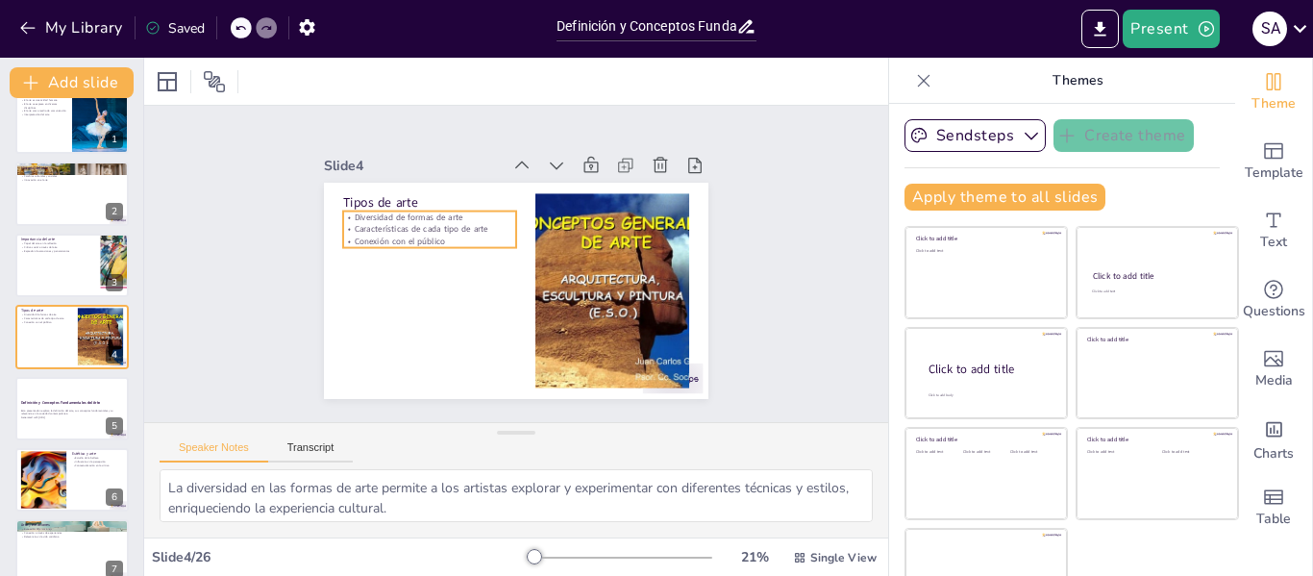
checkbox input "true"
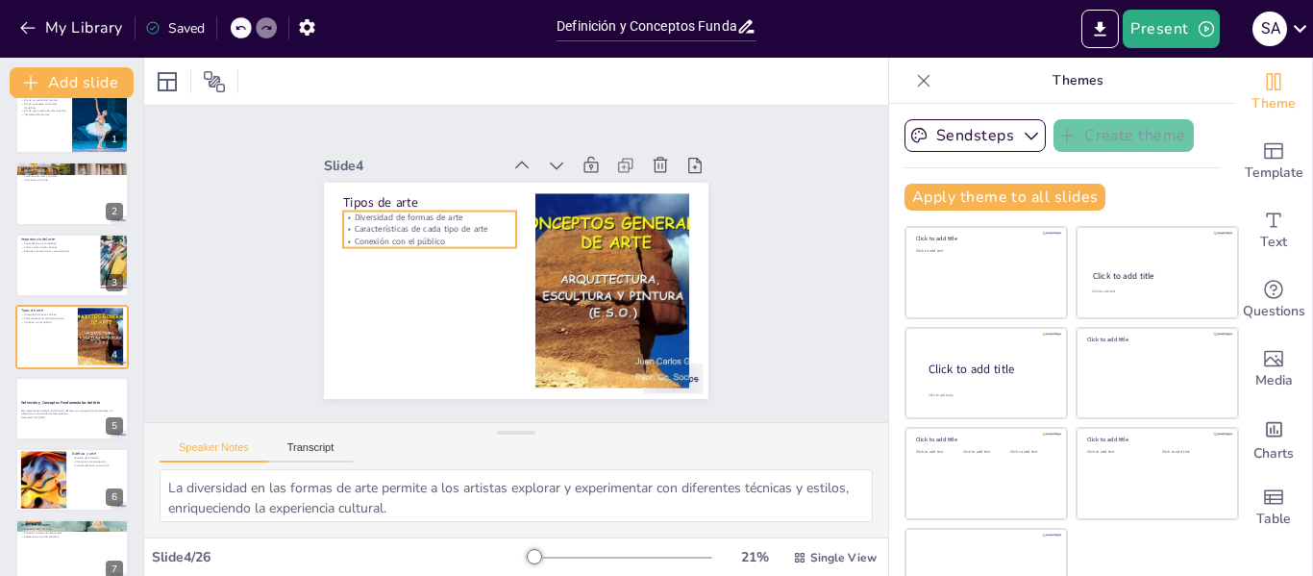
checkbox input "true"
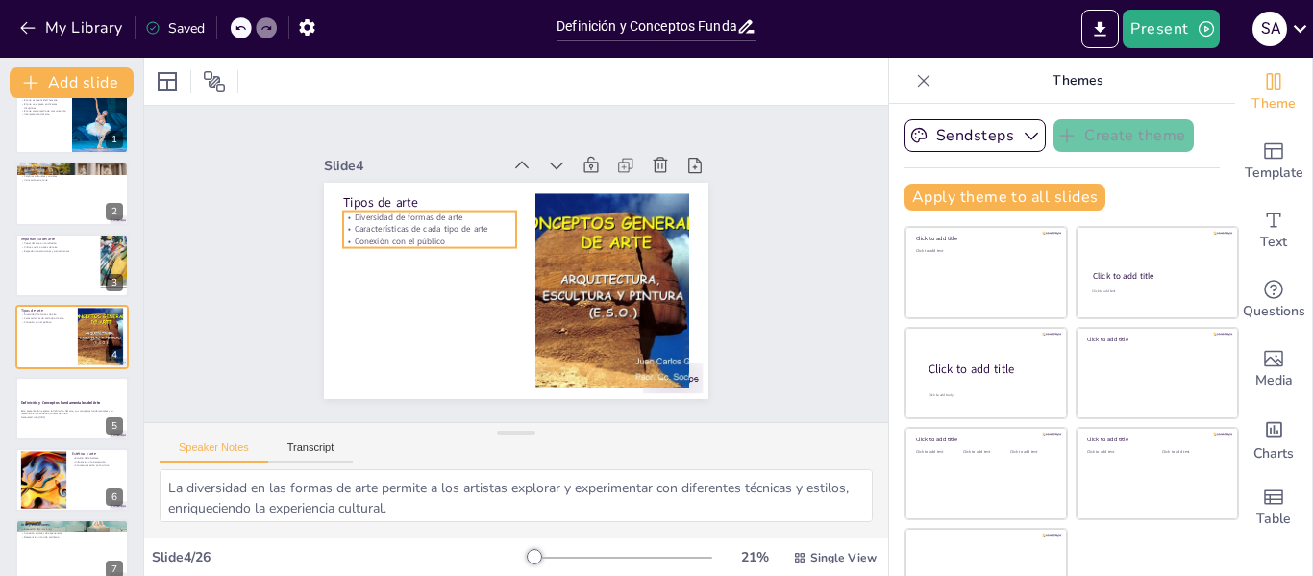
checkbox input "true"
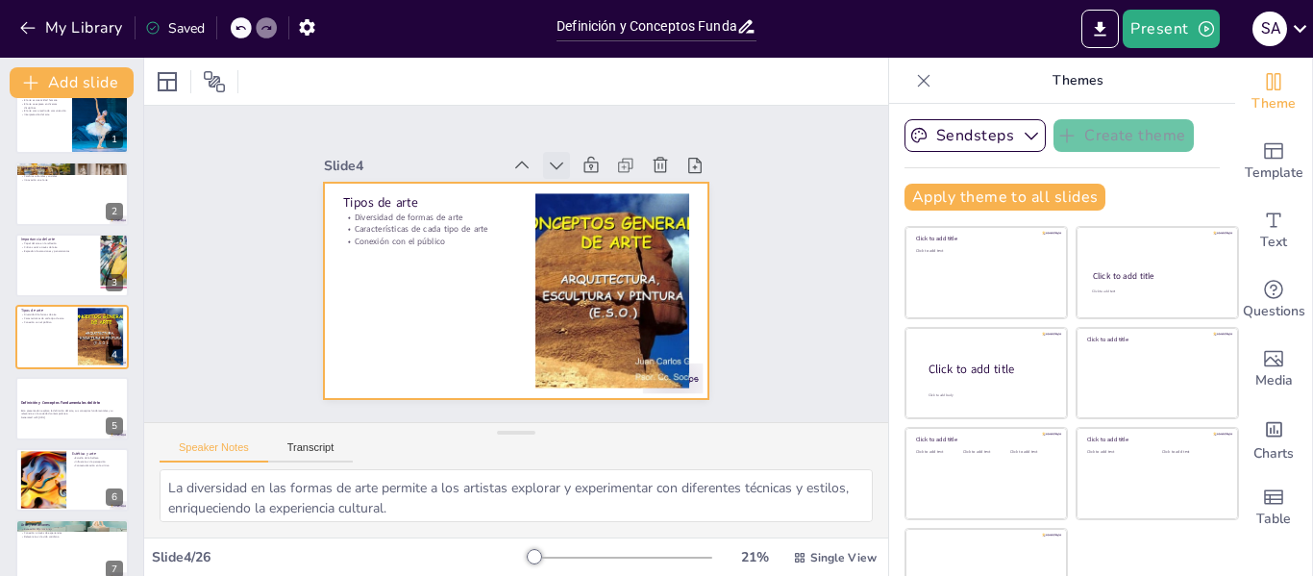
checkbox input "true"
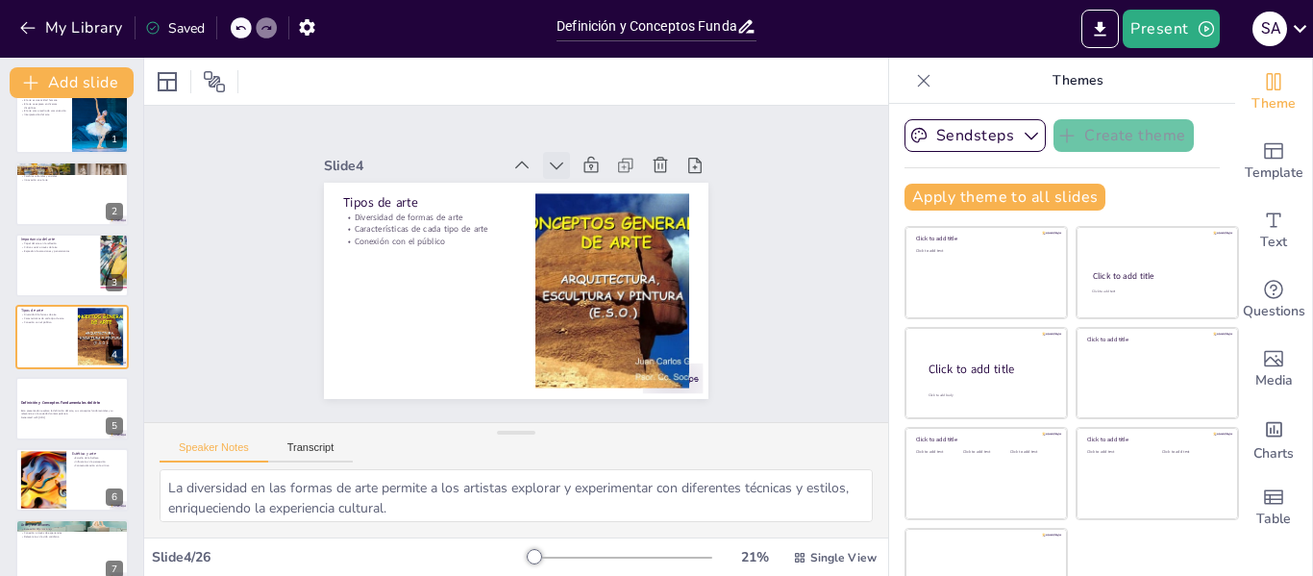
click at [513, 353] on div at bounding box center [498, 369] width 32 height 32
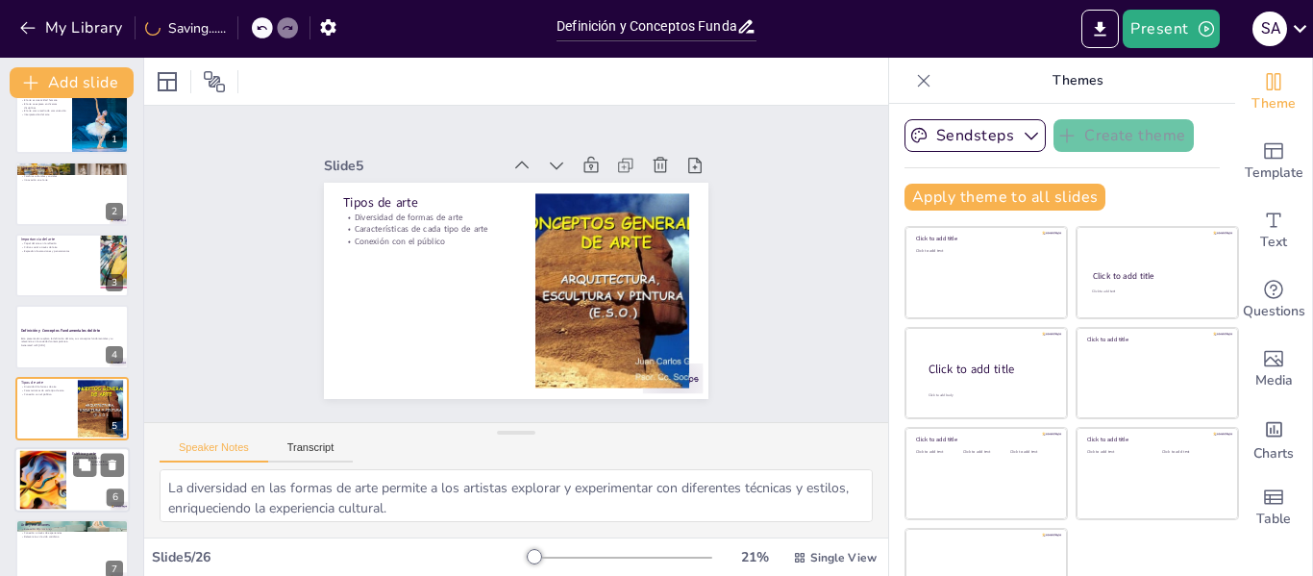
click at [85, 477] on div at bounding box center [71, 479] width 115 height 65
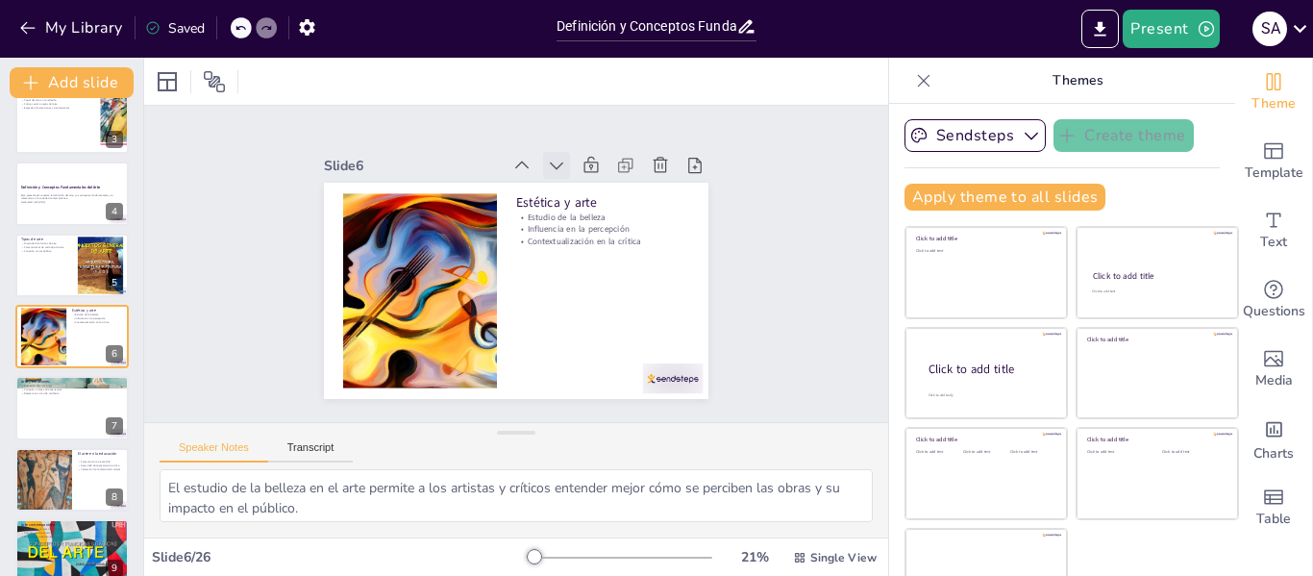
click at [427, 214] on icon at bounding box center [417, 223] width 19 height 19
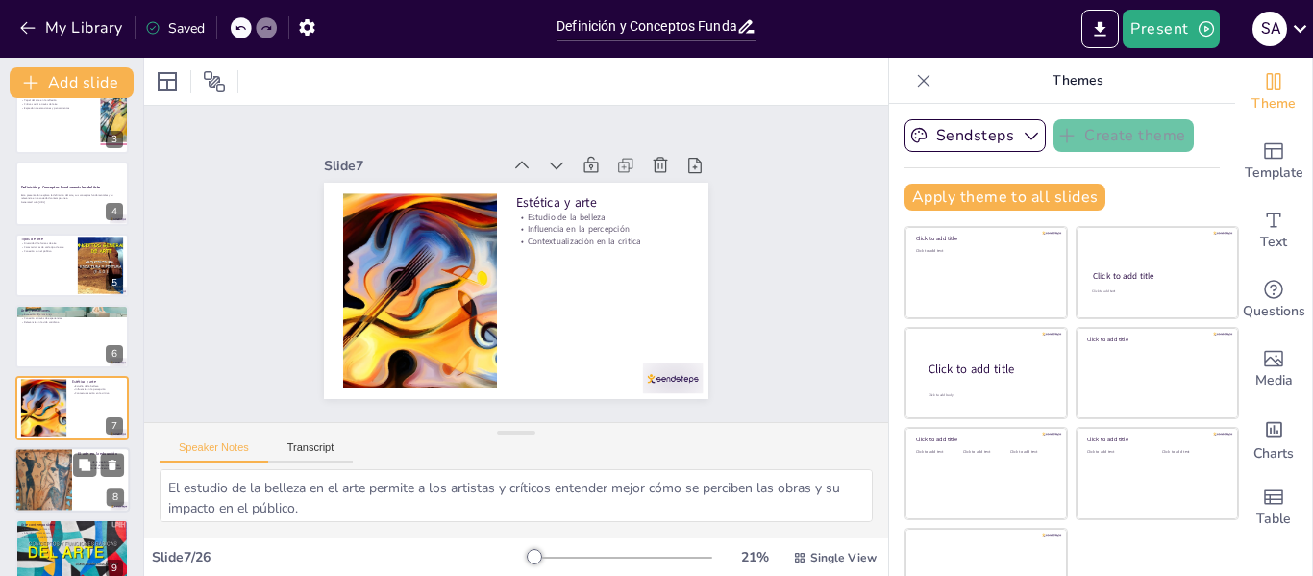
click at [88, 485] on div at bounding box center [71, 479] width 115 height 65
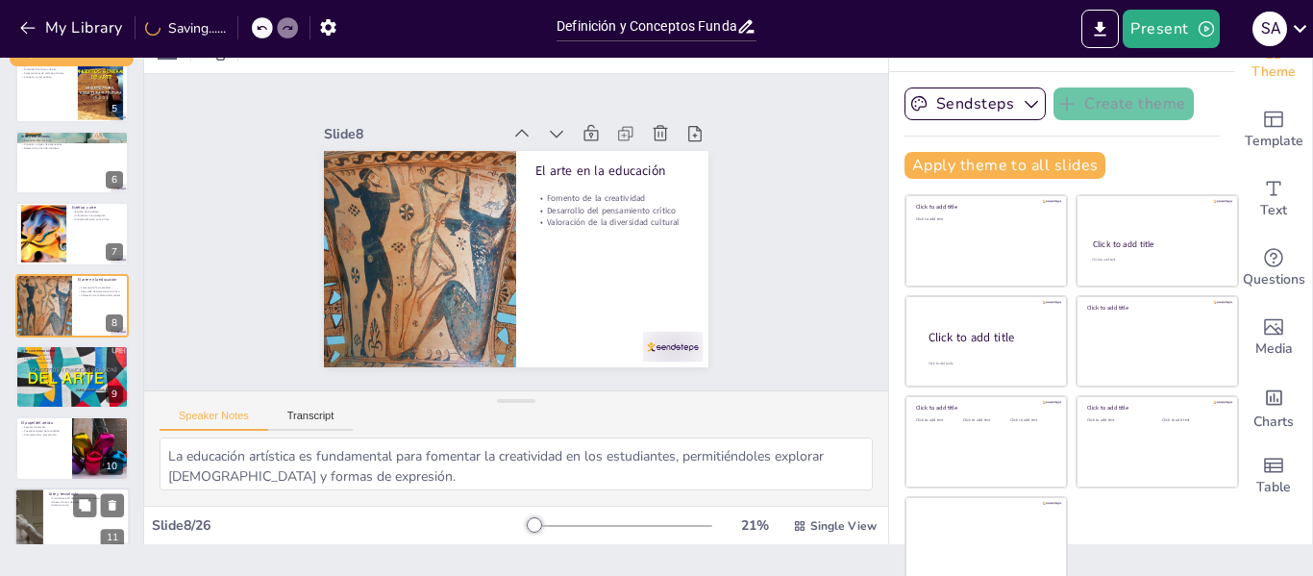
scroll to position [44, 0]
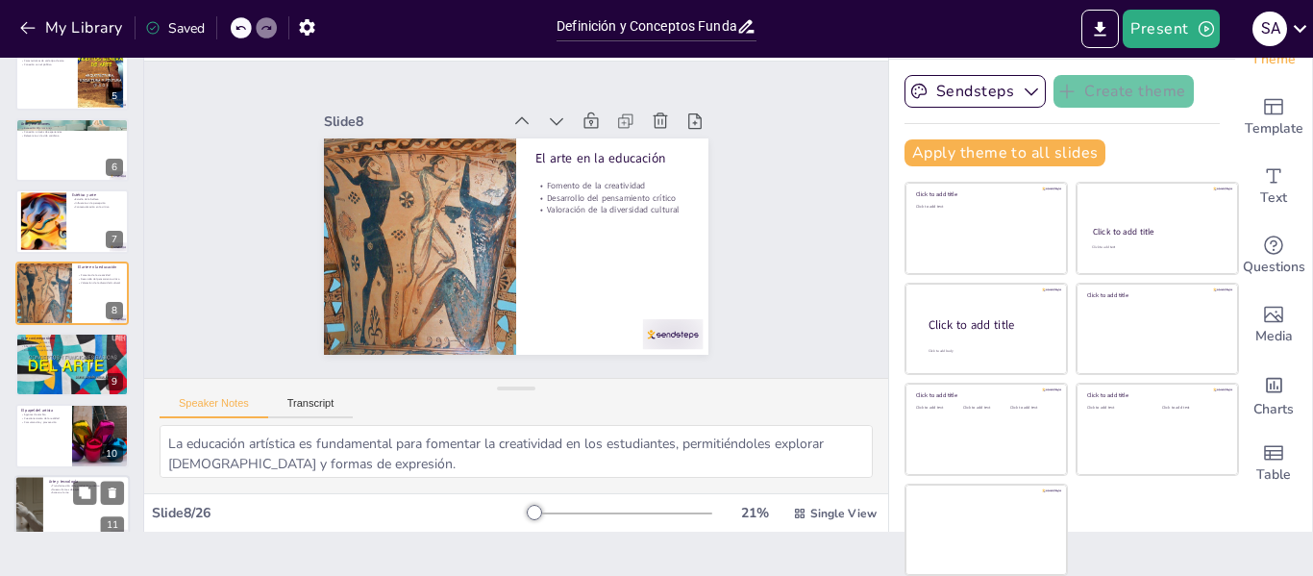
click at [46, 505] on div at bounding box center [71, 507] width 115 height 65
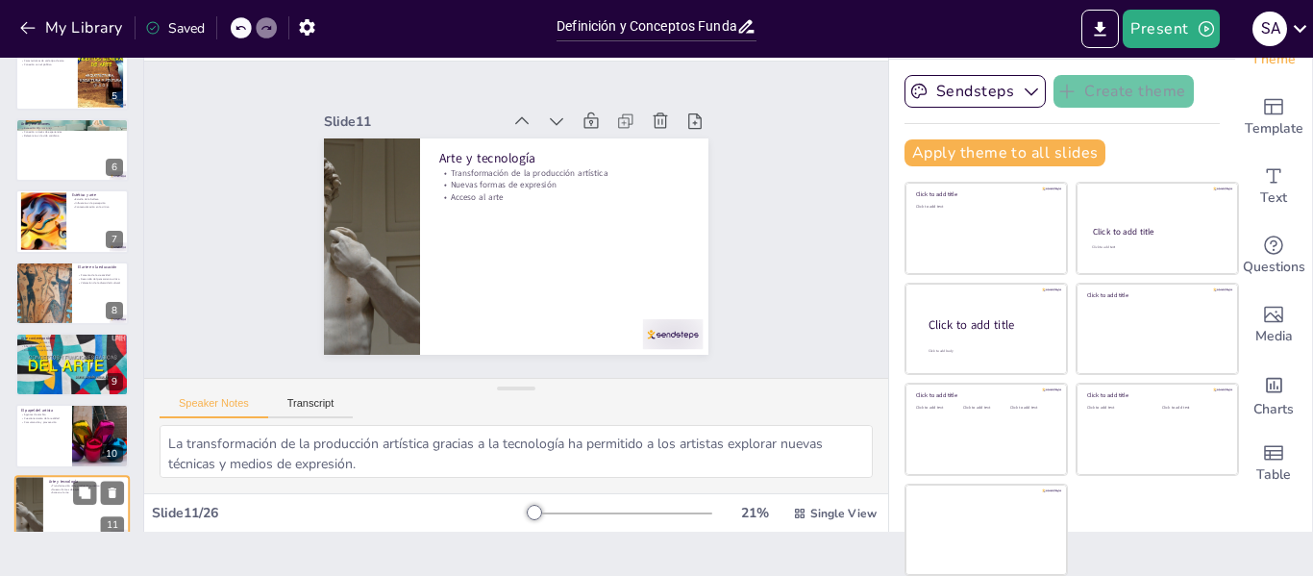
scroll to position [523, 0]
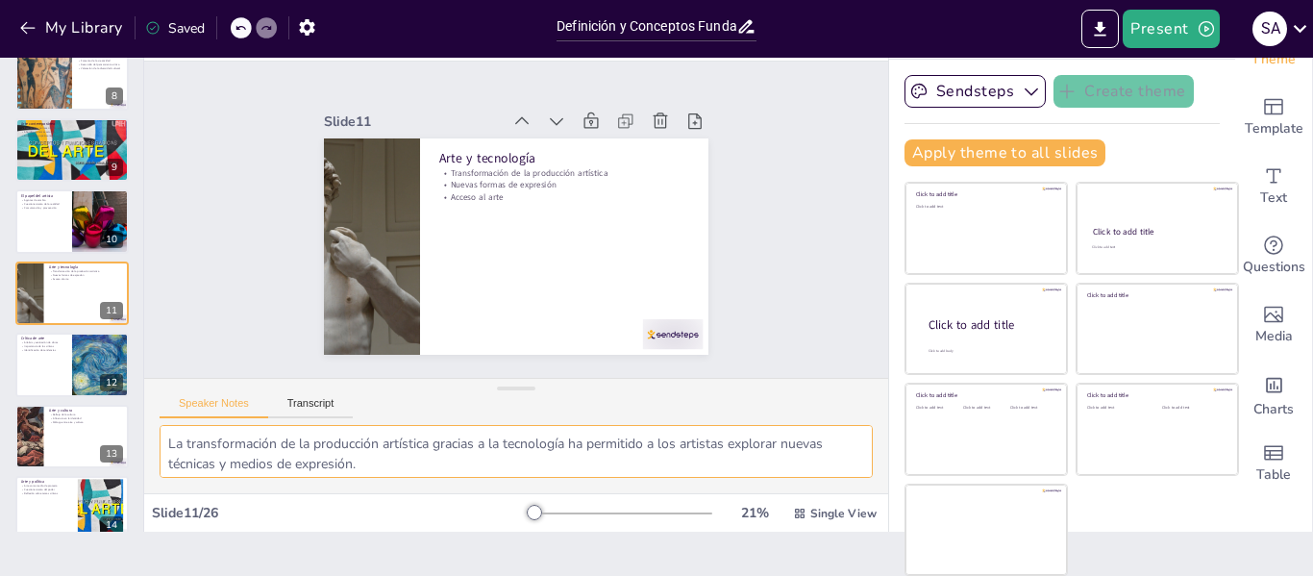
click at [610, 435] on textarea "La transformación de la producción artística gracias a la tecnología ha permiti…" at bounding box center [516, 451] width 713 height 53
click at [29, 512] on div at bounding box center [71, 507] width 115 height 65
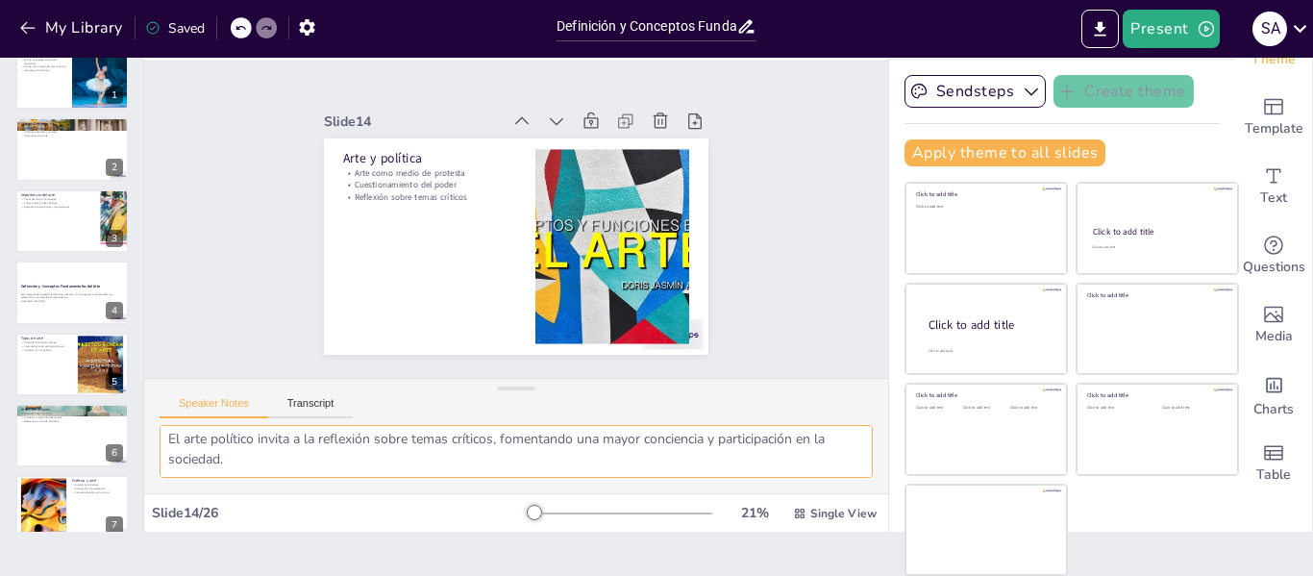
scroll to position [0, 0]
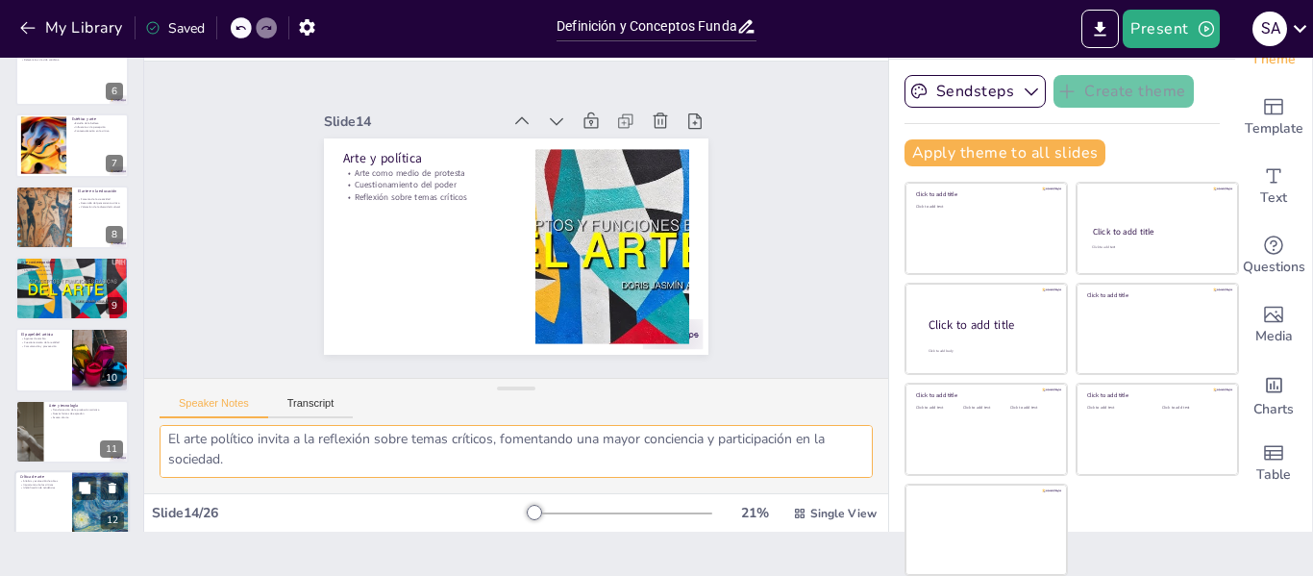
click at [74, 500] on div at bounding box center [100, 502] width 115 height 65
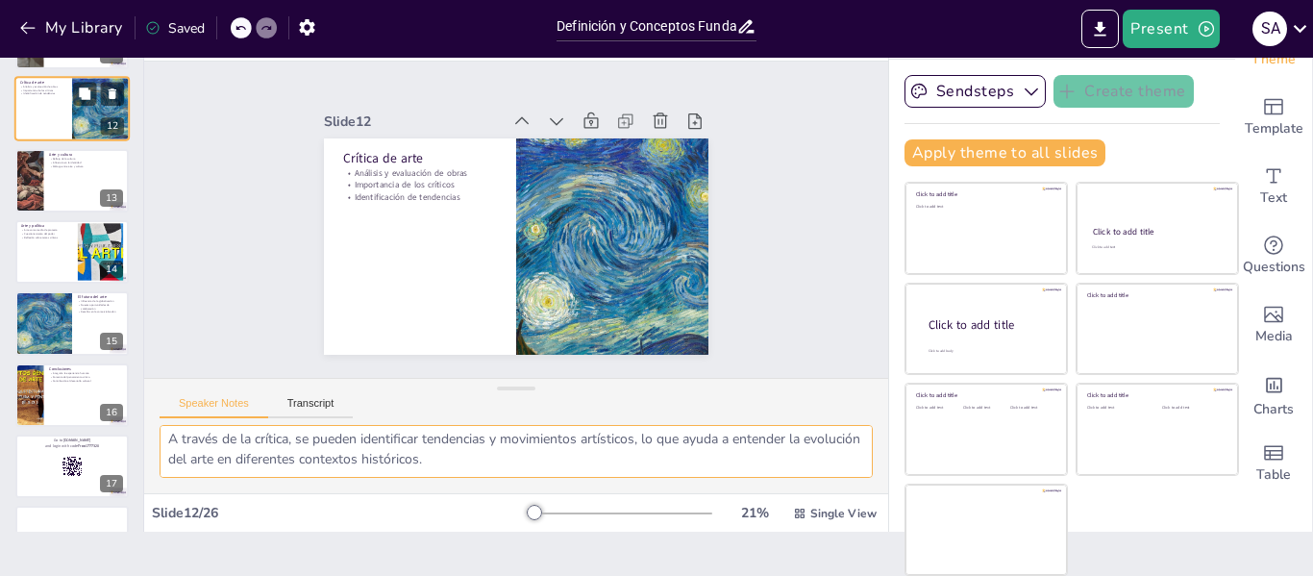
scroll to position [787, 0]
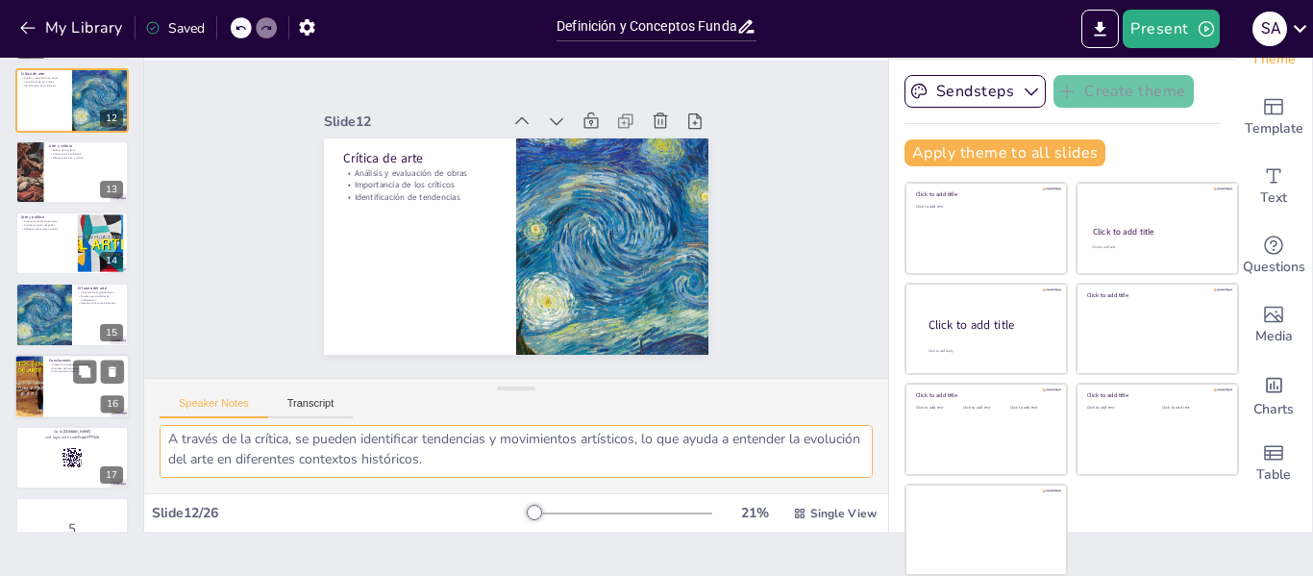
click at [58, 399] on div at bounding box center [71, 386] width 115 height 65
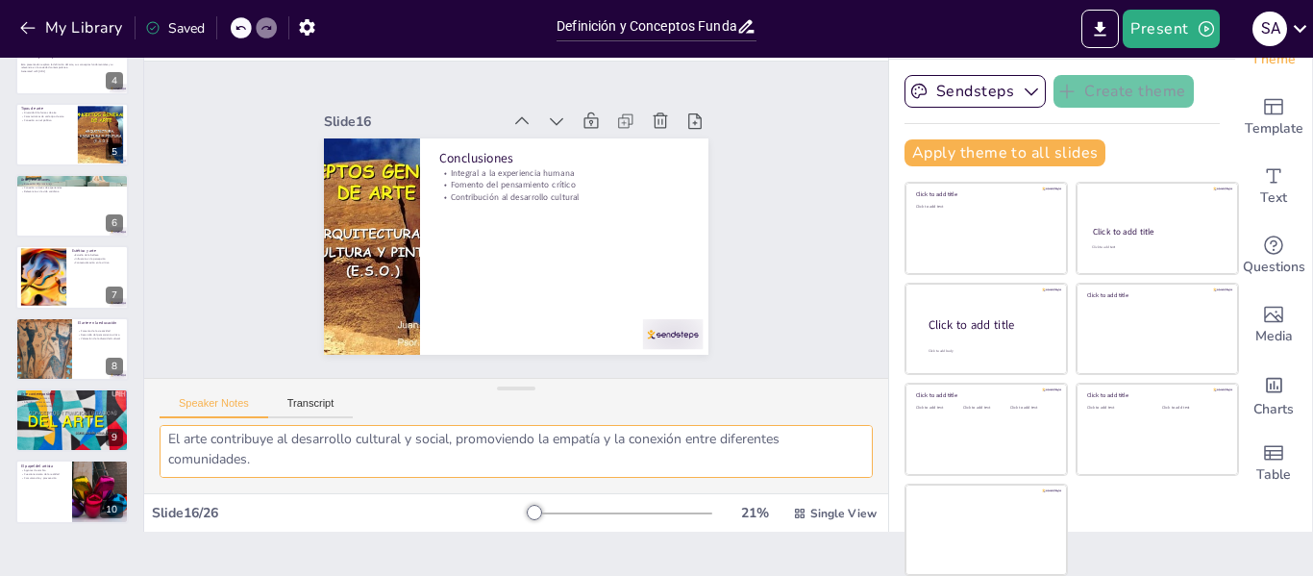
scroll to position [208, 0]
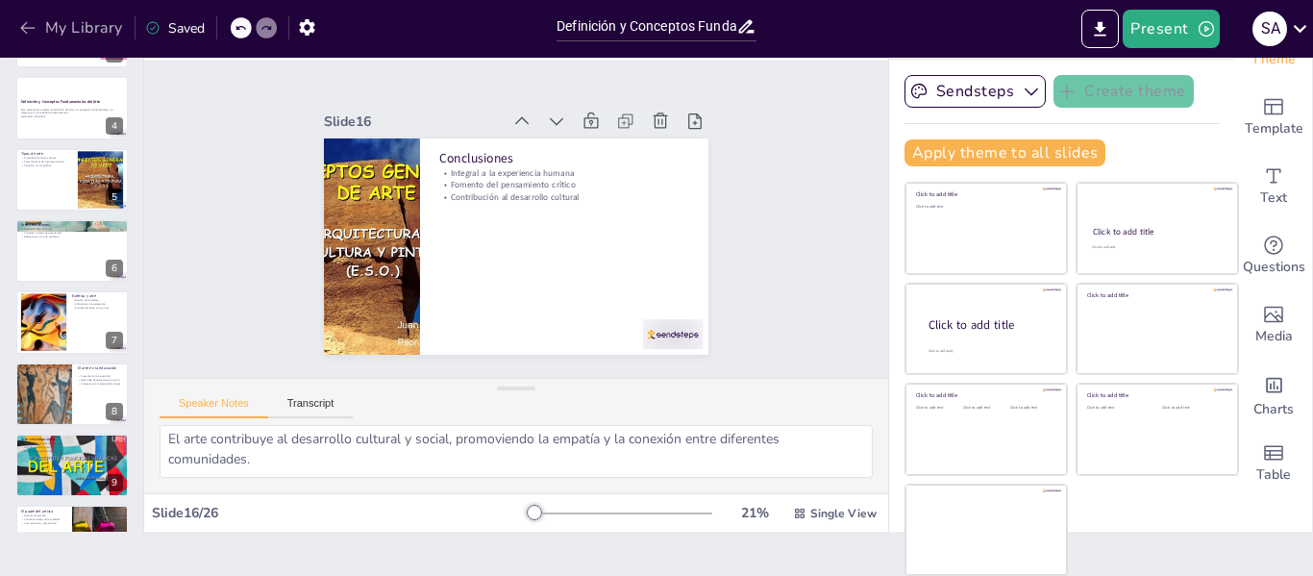
click at [23, 23] on icon "button" at bounding box center [27, 27] width 19 height 19
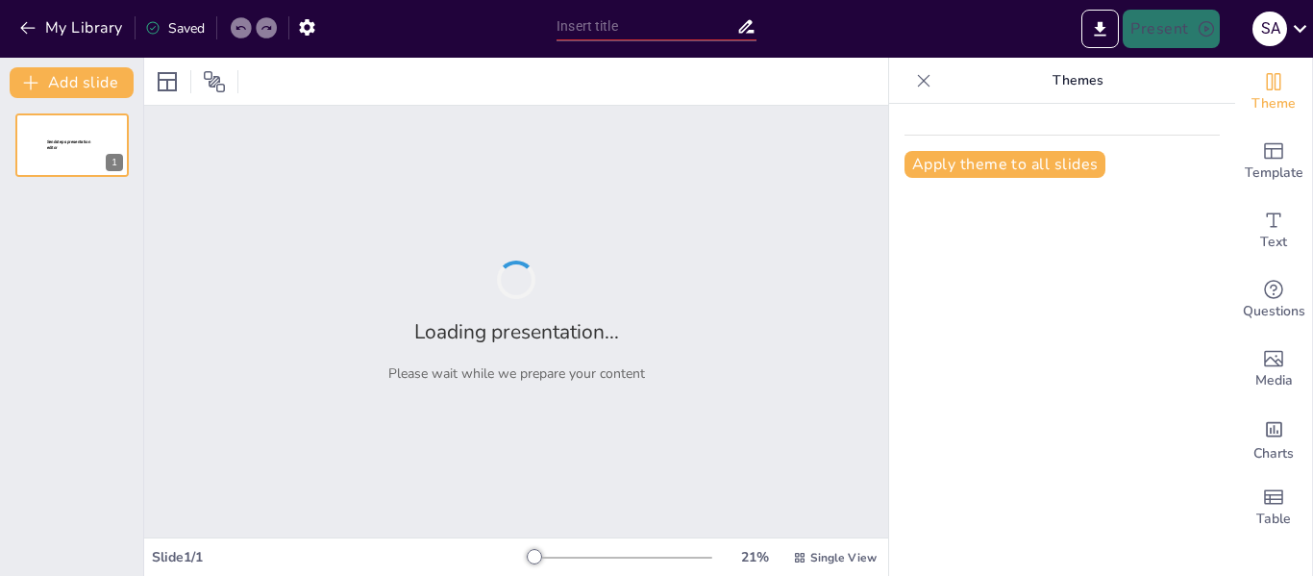
type input "Definición de Arte: Conceptos Fundamentales y Contextos"
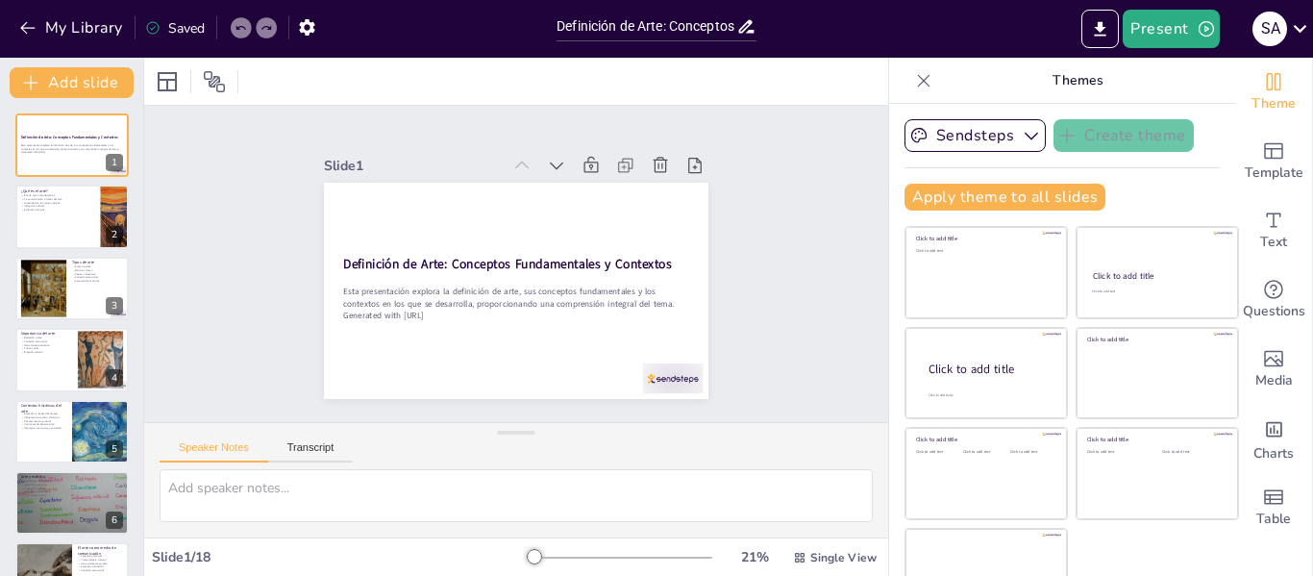
click at [805, 251] on div "Slide 1 Definición de Arte: Conceptos Fundamentales y Contextos Esta presentaci…" at bounding box center [516, 263] width 764 height 732
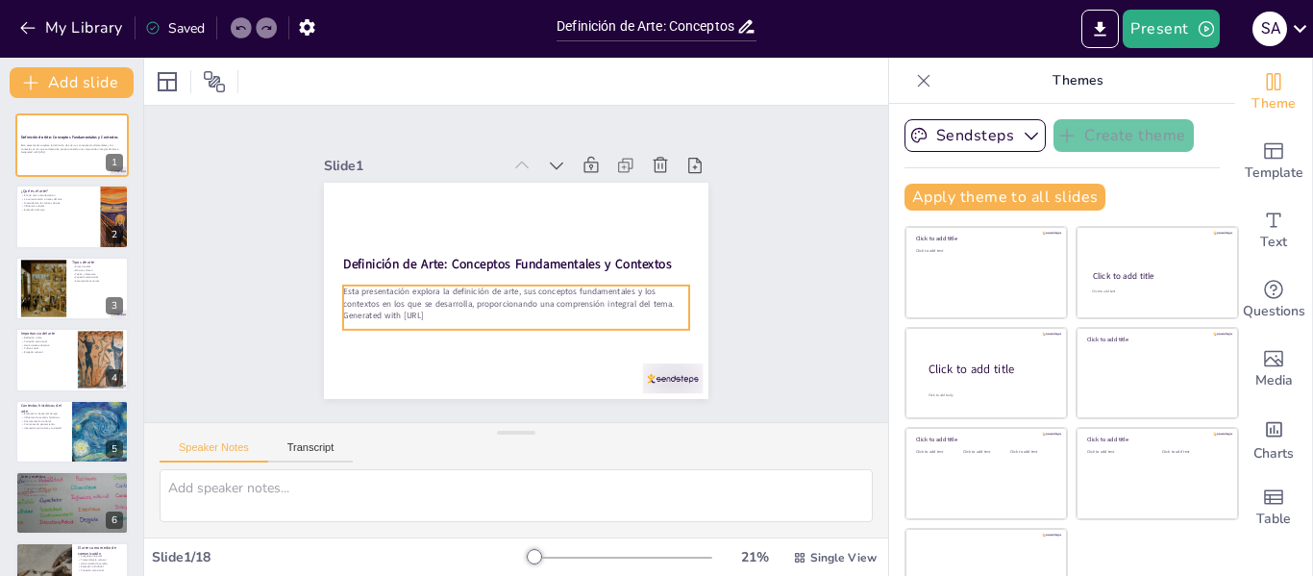
click at [504, 319] on div "Esta presentación explora la definición de arte, sus conceptos fundamentales y …" at bounding box center [476, 246] width 182 height 334
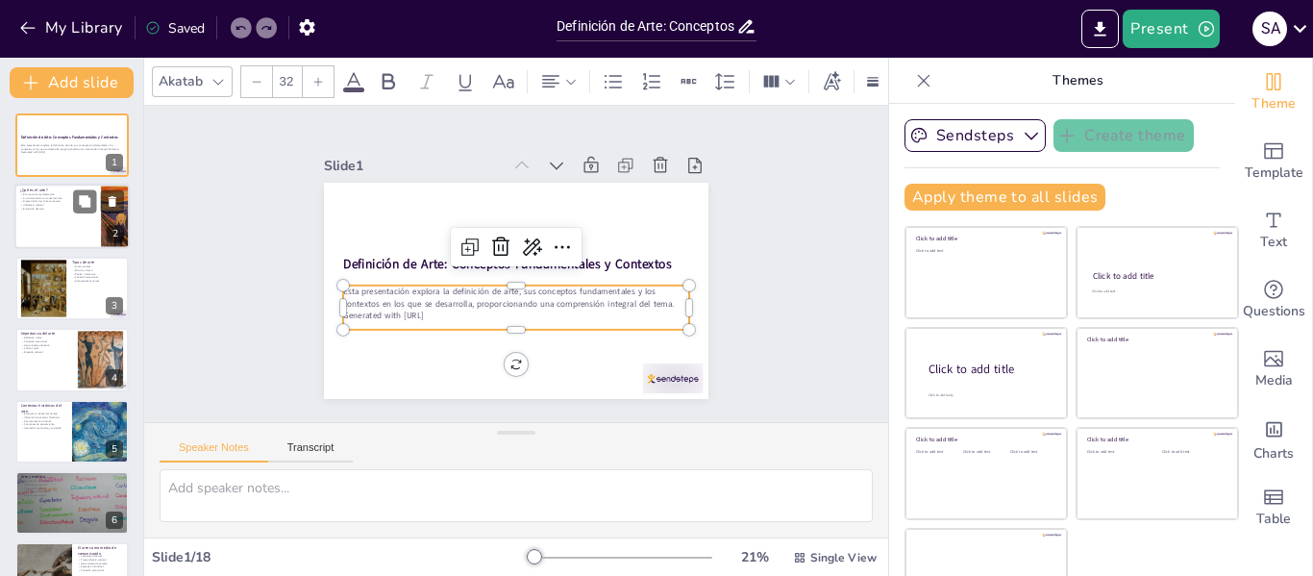
click at [28, 215] on div at bounding box center [71, 217] width 115 height 65
type textarea "El arte actúa como una manifestación de la creatividad humana, permitiendo a lo…"
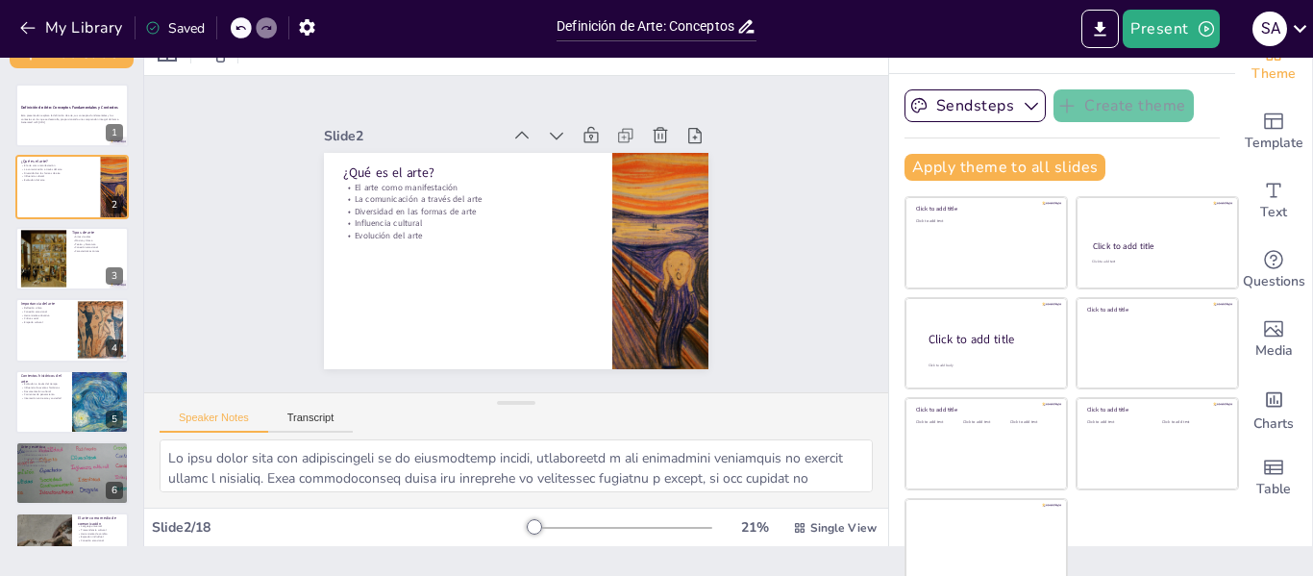
scroll to position [44, 0]
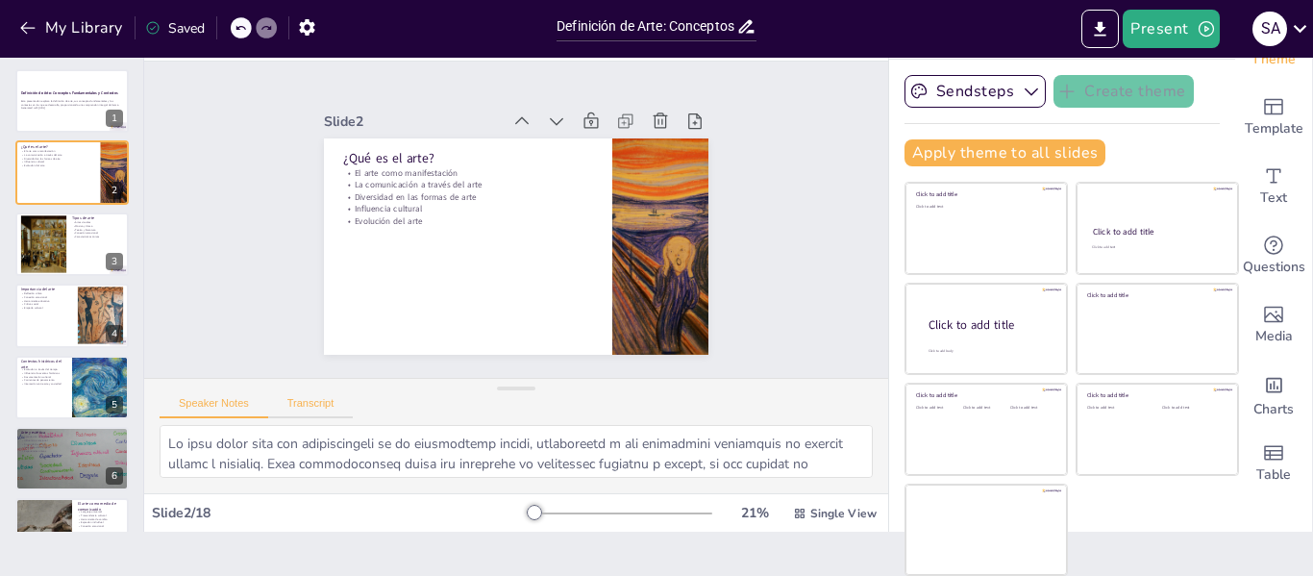
click at [309, 412] on button "Transcript" at bounding box center [311, 407] width 86 height 21
click at [214, 401] on button "Speaker Notes" at bounding box center [214, 407] width 109 height 21
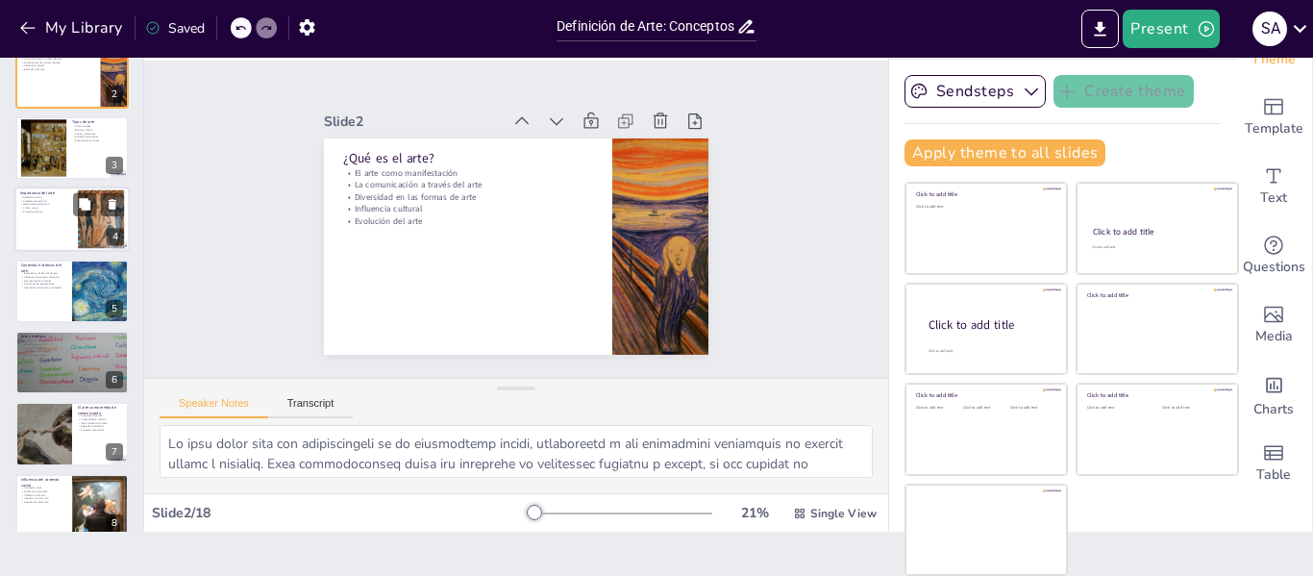
scroll to position [0, 0]
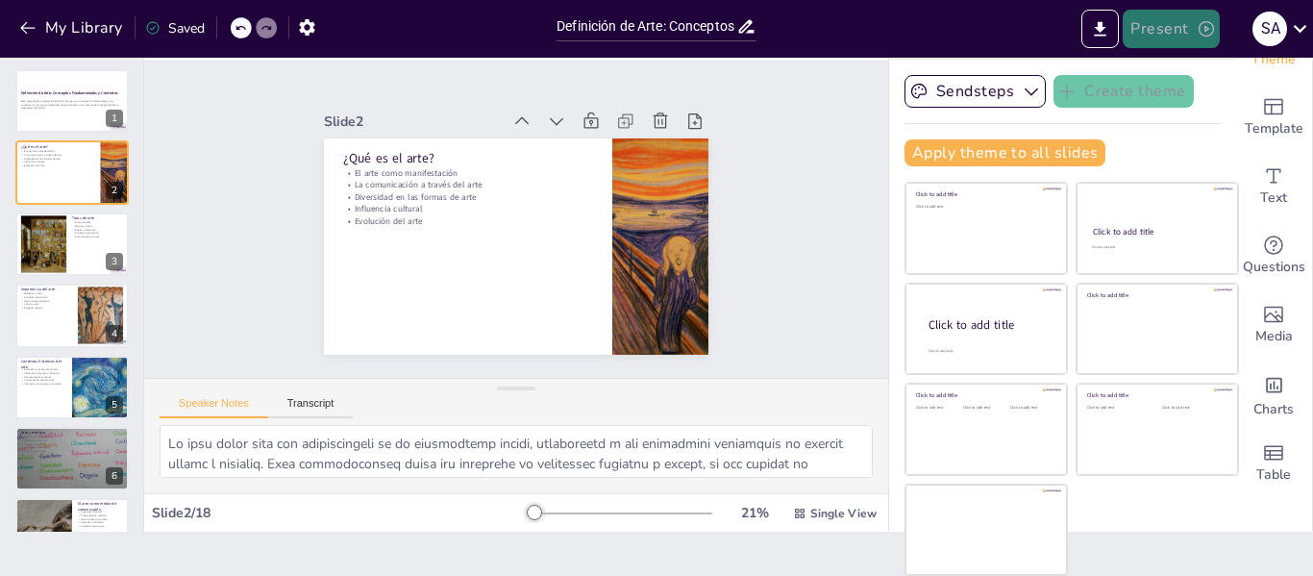
click at [1180, 25] on button "Present" at bounding box center [1171, 29] width 96 height 38
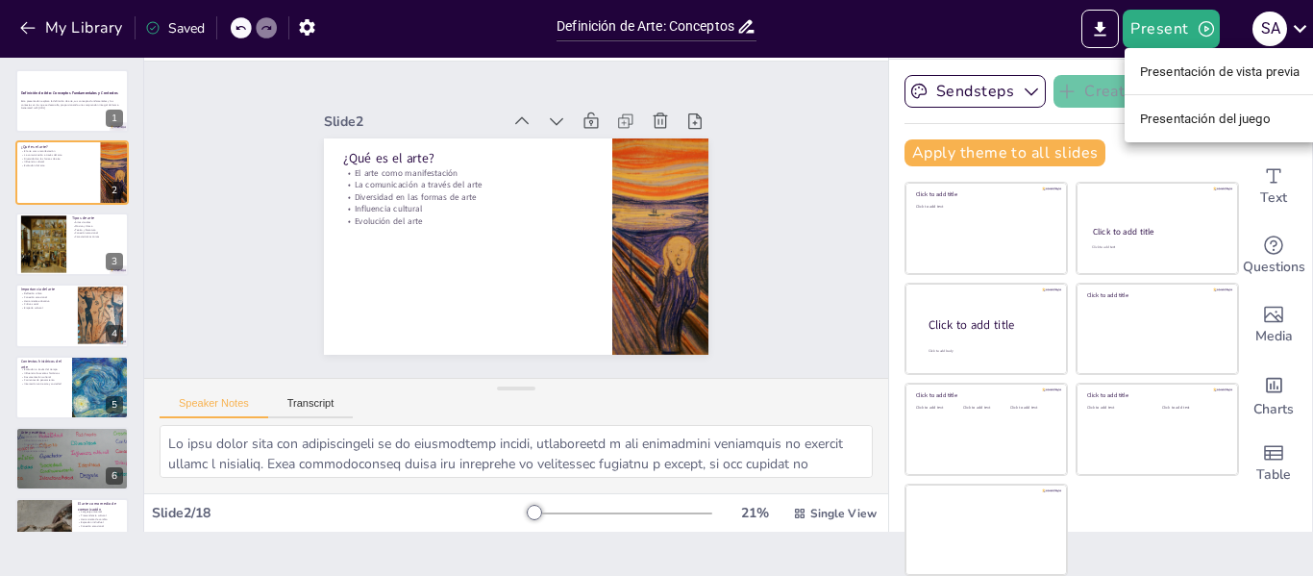
click at [1211, 70] on font "Presentación de vista previa" at bounding box center [1220, 71] width 161 height 14
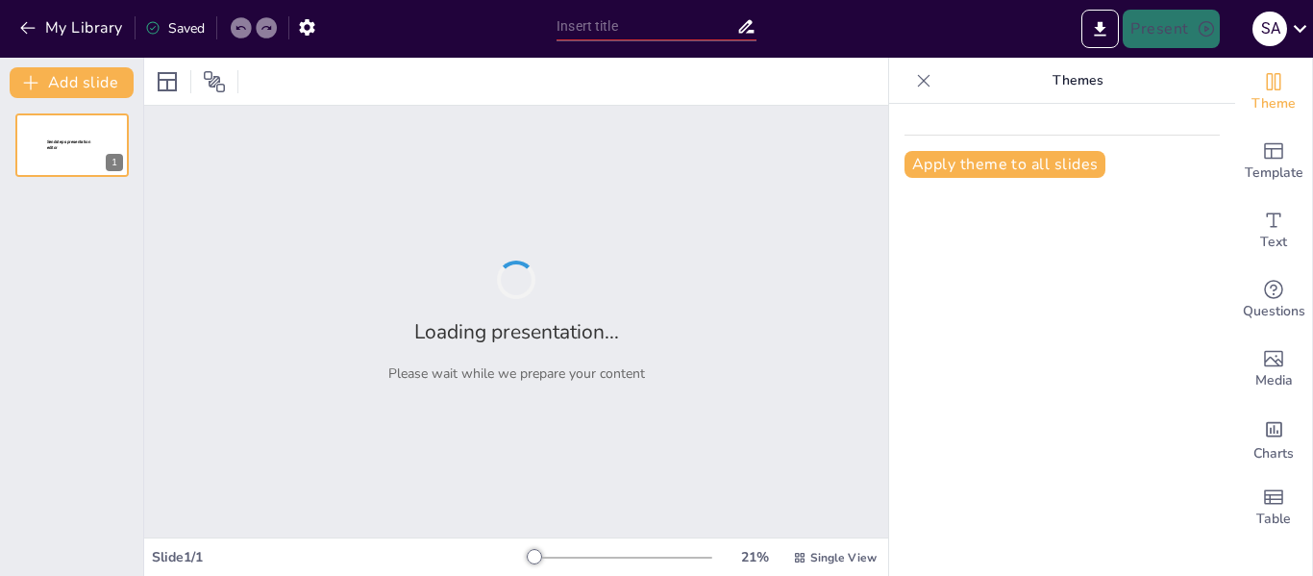
type input "Definición de Arte: Conceptos Fundamentales y Contextos"
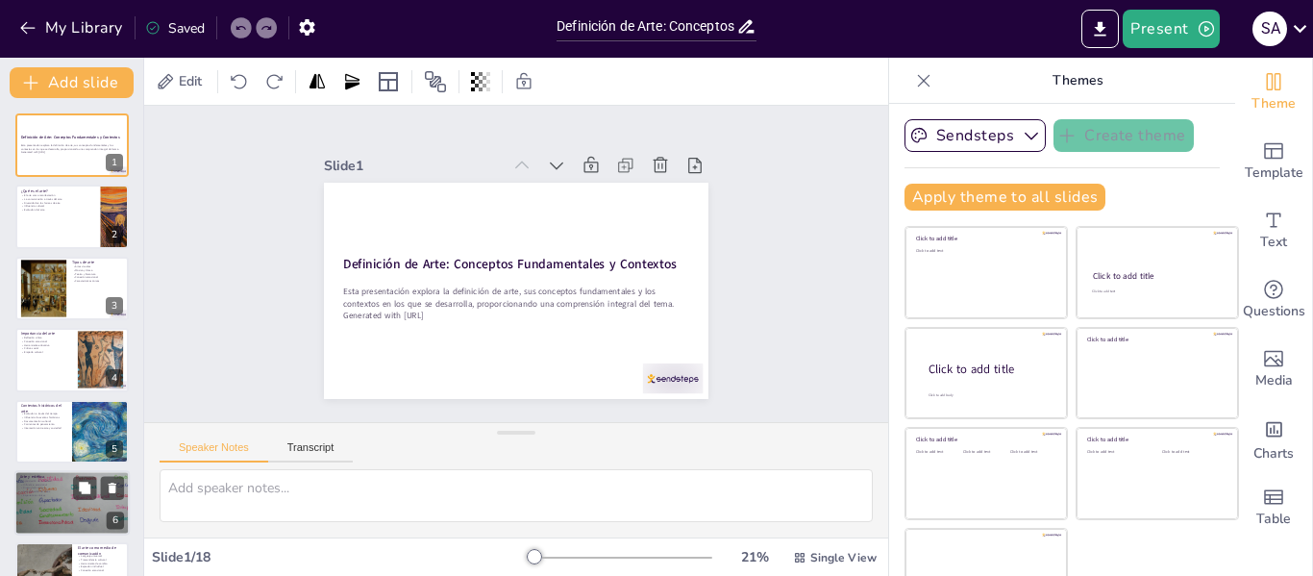
scroll to position [44, 0]
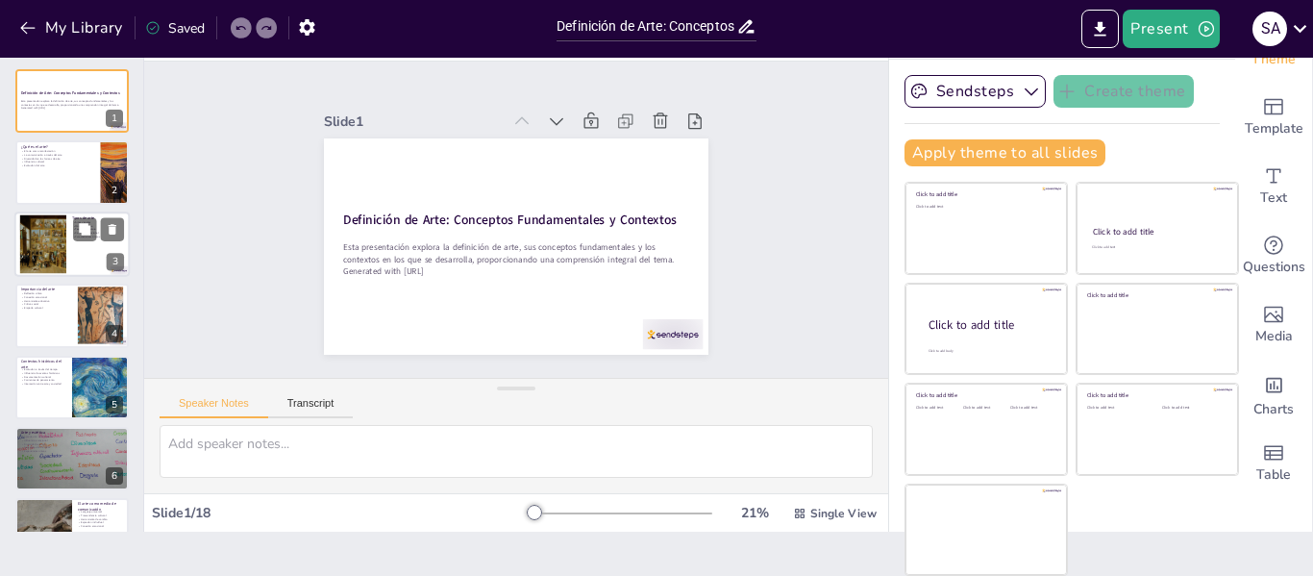
click at [37, 218] on div at bounding box center [43, 243] width 79 height 59
type textarea "Lor ipsum dolorsit ame con ad eli seddoe tem incididuntut la etdo, mag aliquaen…"
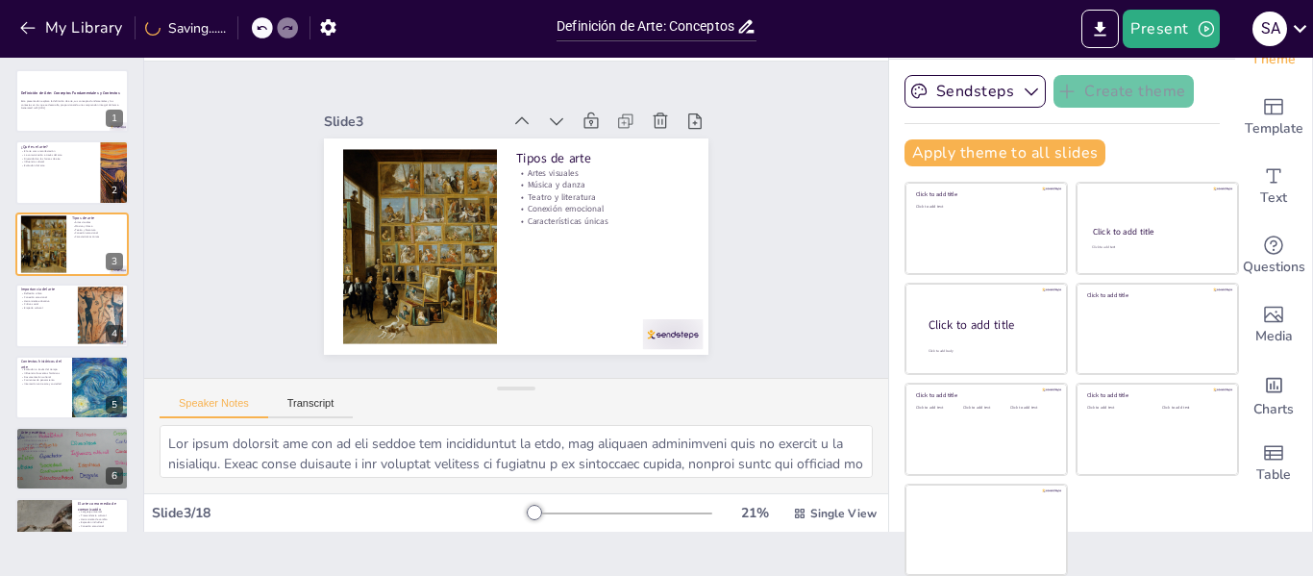
click at [440, 412] on div "Speaker Notes Transcript" at bounding box center [516, 402] width 744 height 46
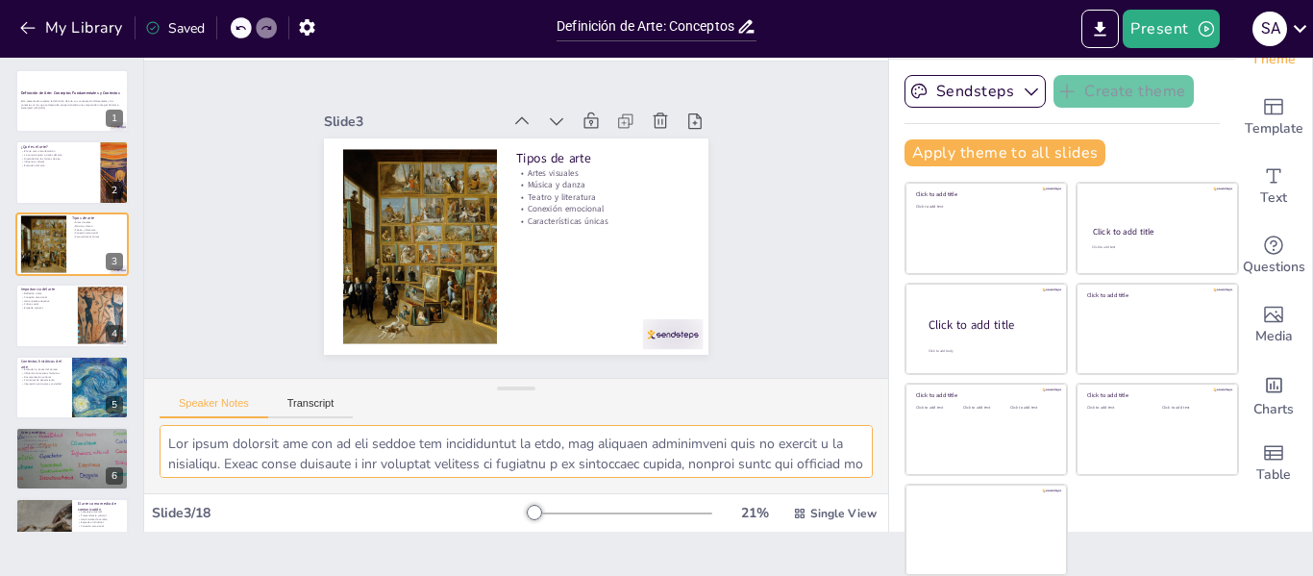
click at [421, 446] on textarea at bounding box center [516, 451] width 713 height 53
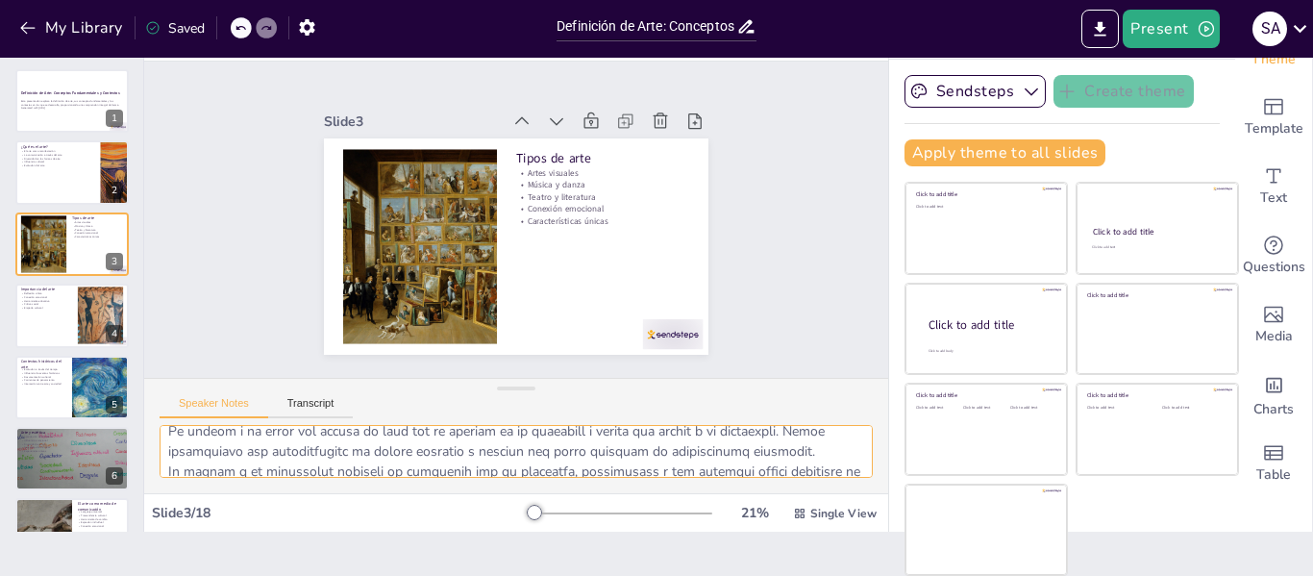
scroll to position [227, 0]
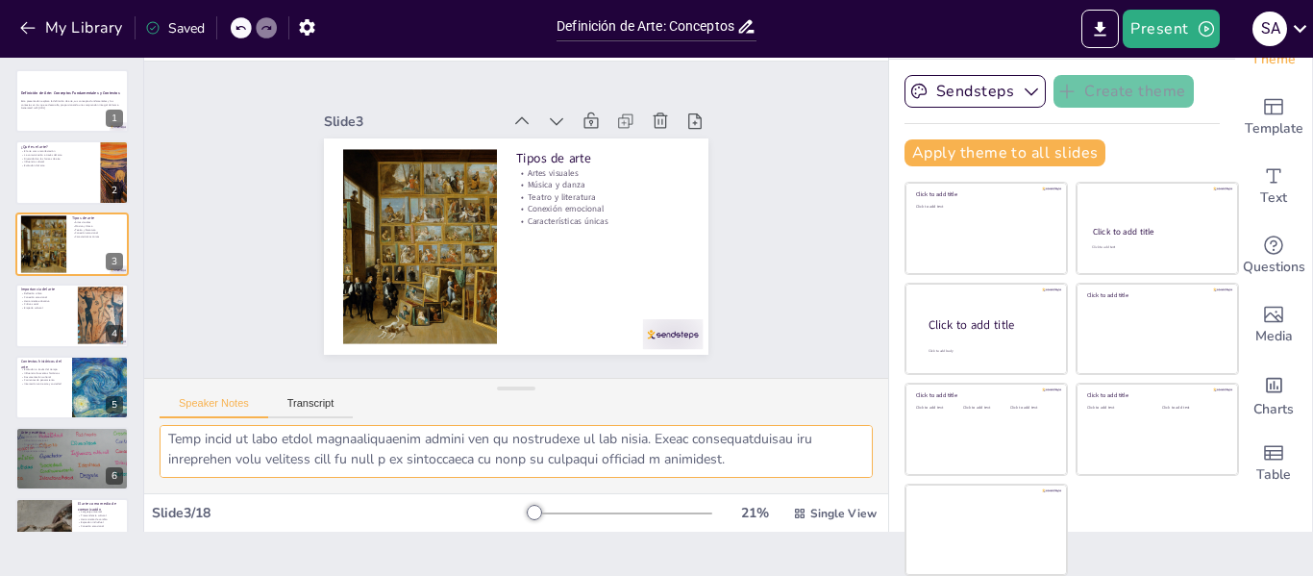
drag, startPoint x: 165, startPoint y: 444, endPoint x: 836, endPoint y: 472, distance: 671.4
click at [836, 472] on textarea at bounding box center [516, 451] width 713 height 53
click at [712, 340] on div "Slide 1 Definición de Arte: Conceptos Fundamentales y Contextos Esta presentaci…" at bounding box center [516, 219] width 392 height 773
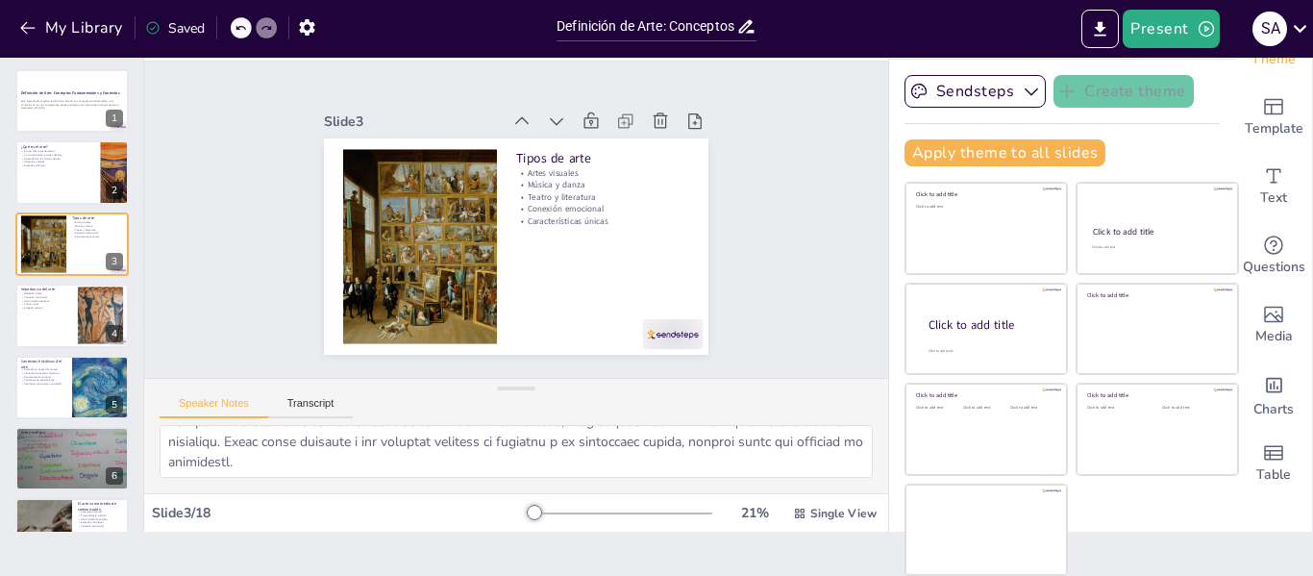
scroll to position [0, 0]
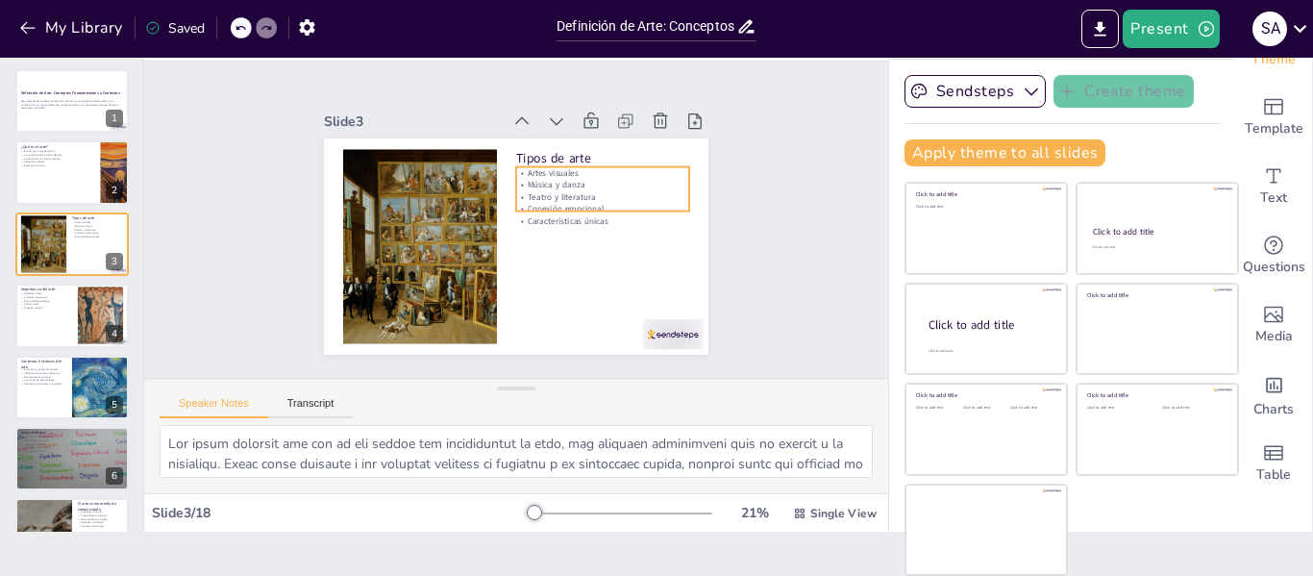
click at [532, 216] on p "Características únicas" at bounding box center [600, 238] width 172 height 48
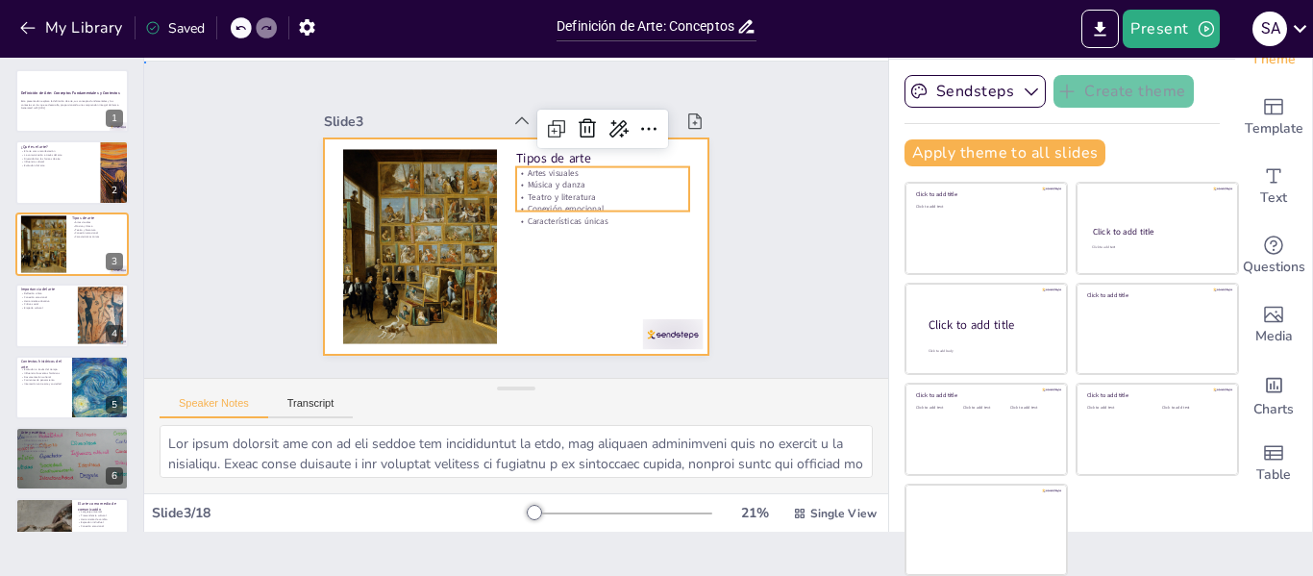
click at [546, 314] on div at bounding box center [532, 197] width 438 height 401
